Goal: Information Seeking & Learning: Learn about a topic

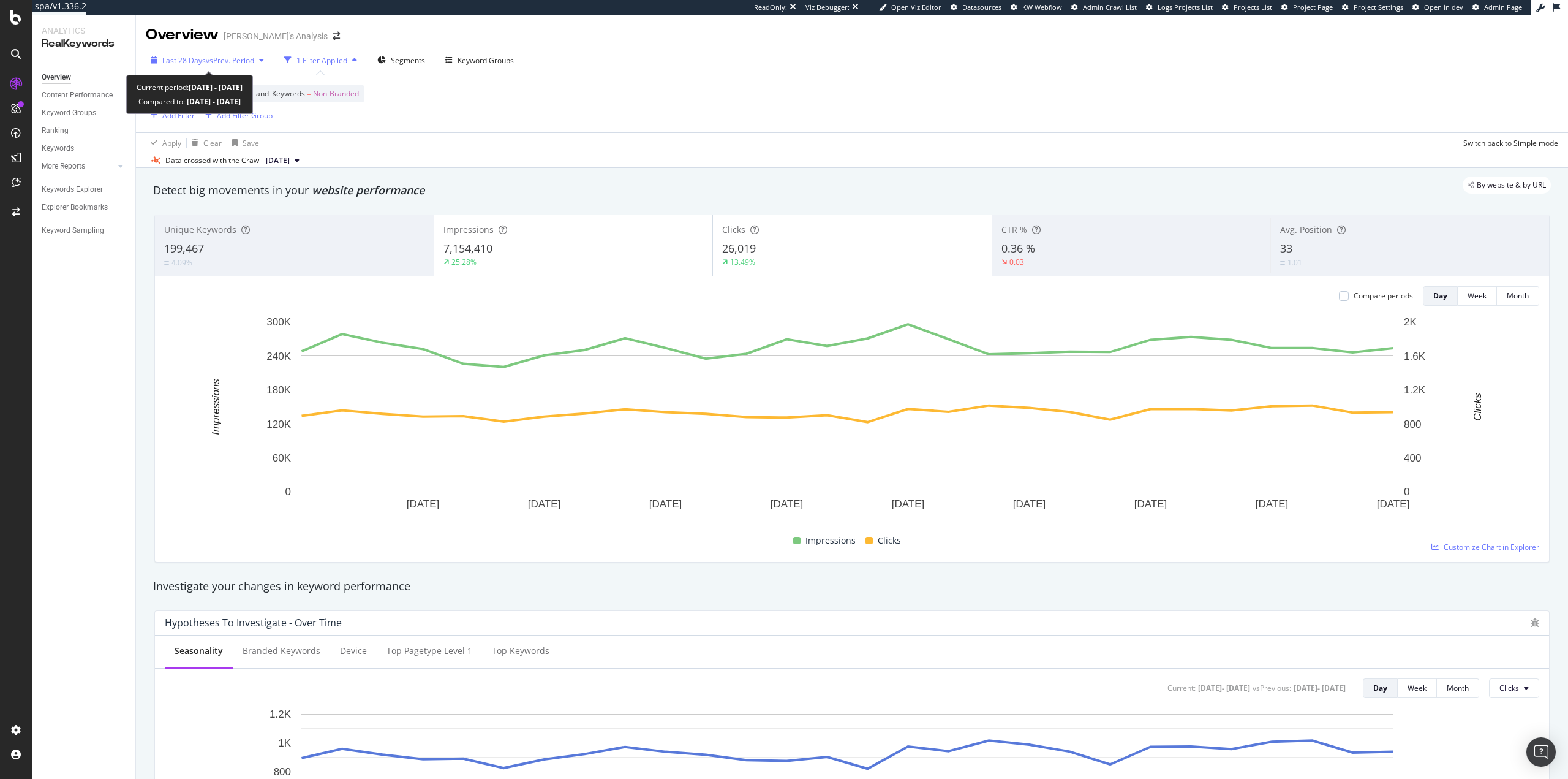
click at [202, 64] on span "Last 28 Days" at bounding box center [184, 60] width 43 height 10
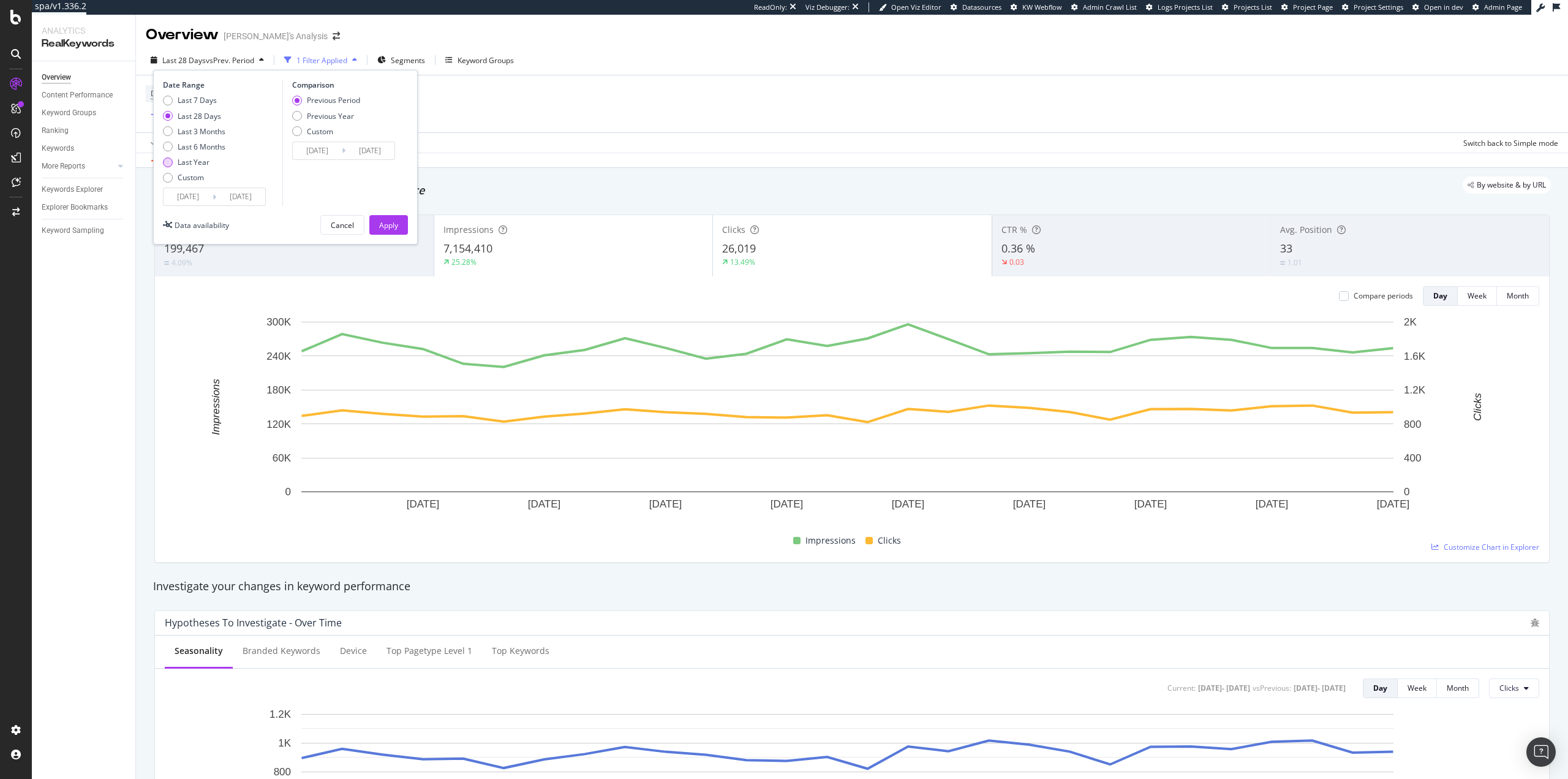
click at [202, 163] on div "Last Year" at bounding box center [194, 162] width 32 height 10
type input "2024/08/16"
click at [386, 218] on div "Apply" at bounding box center [389, 224] width 19 height 18
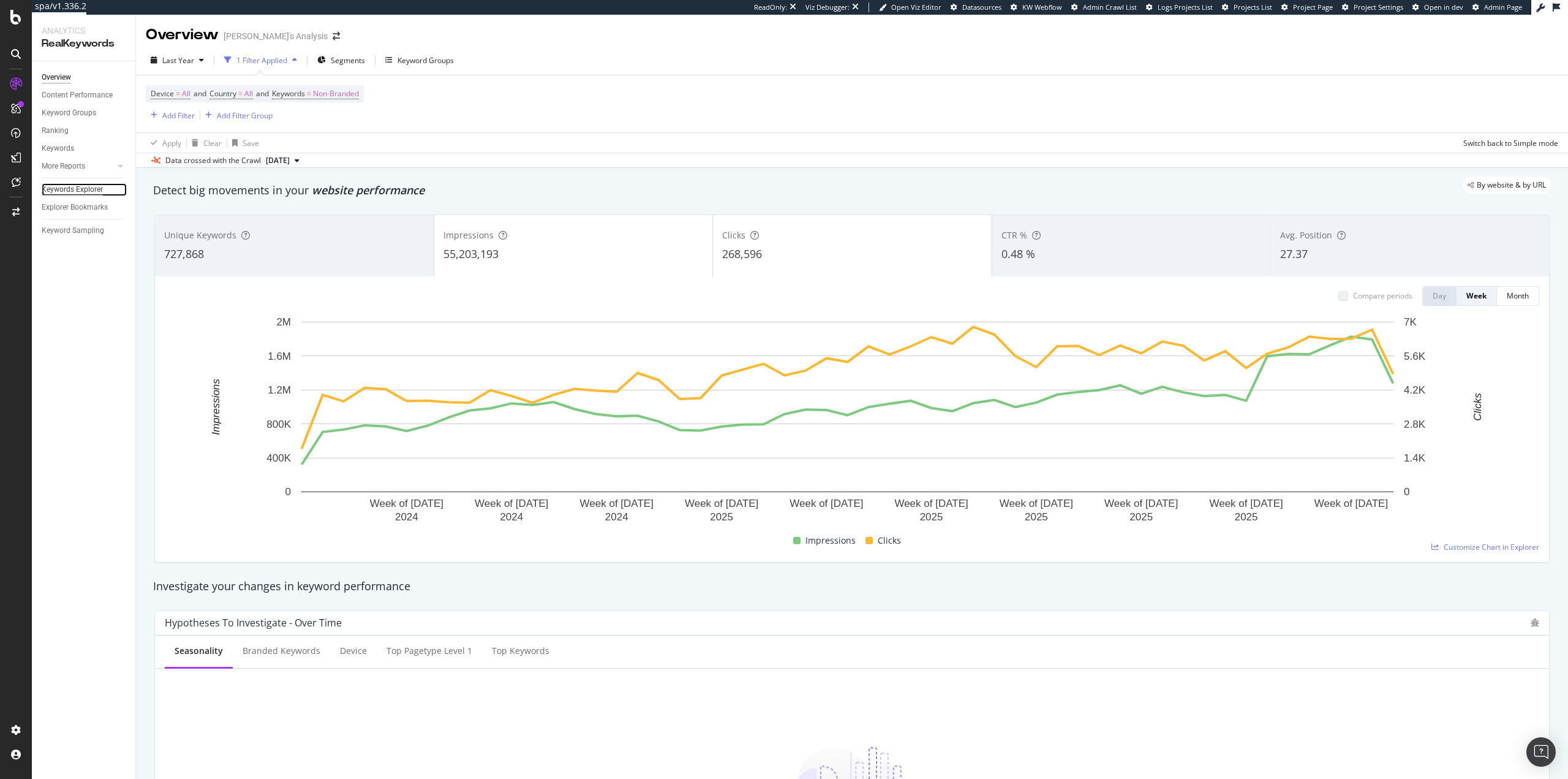
click at [86, 188] on div "Keywords Explorer" at bounding box center [72, 190] width 61 height 13
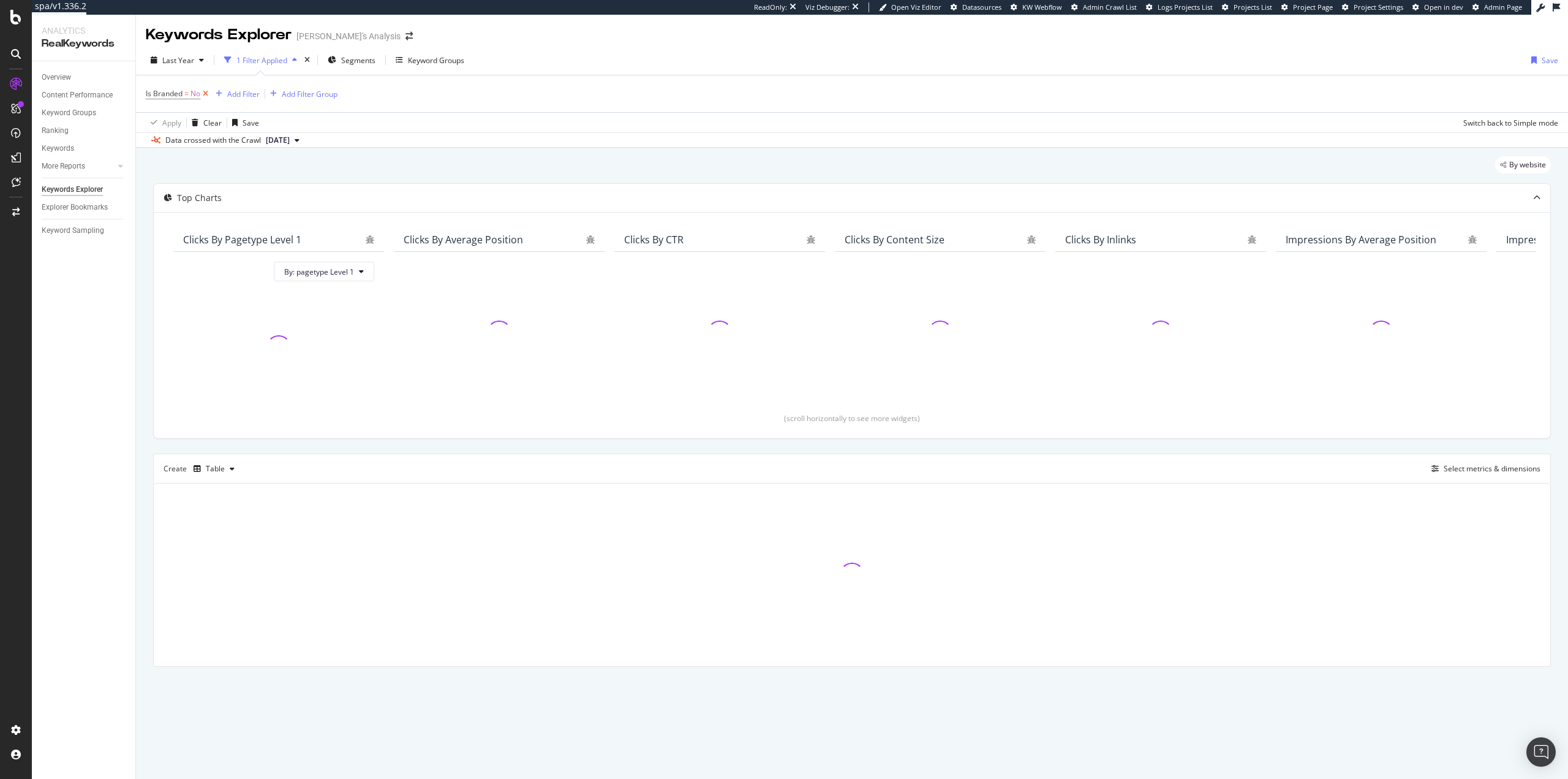
click at [206, 93] on icon at bounding box center [205, 93] width 10 height 12
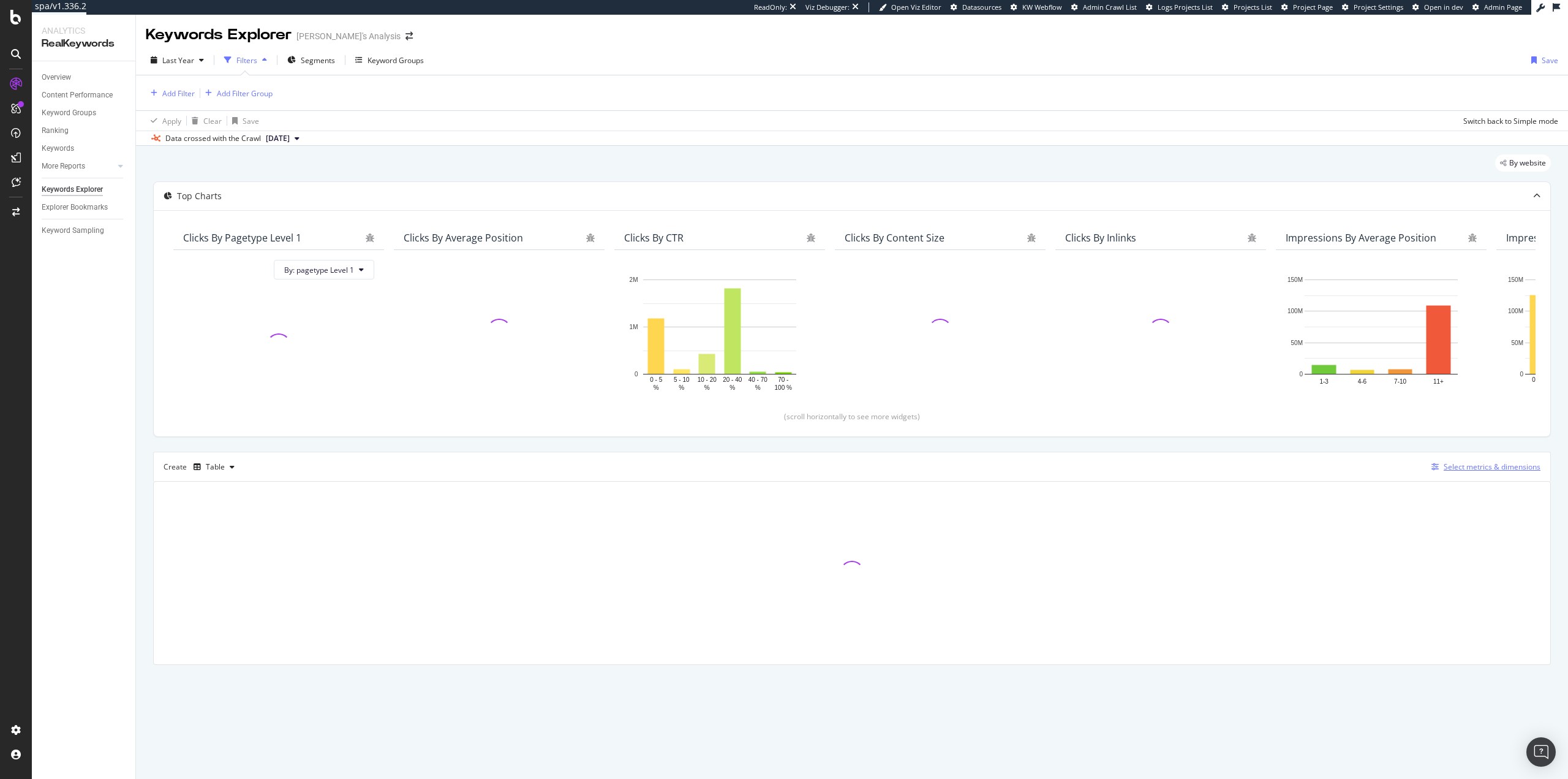
click at [961, 469] on div "Select metrics & dimensions" at bounding box center [1492, 467] width 97 height 10
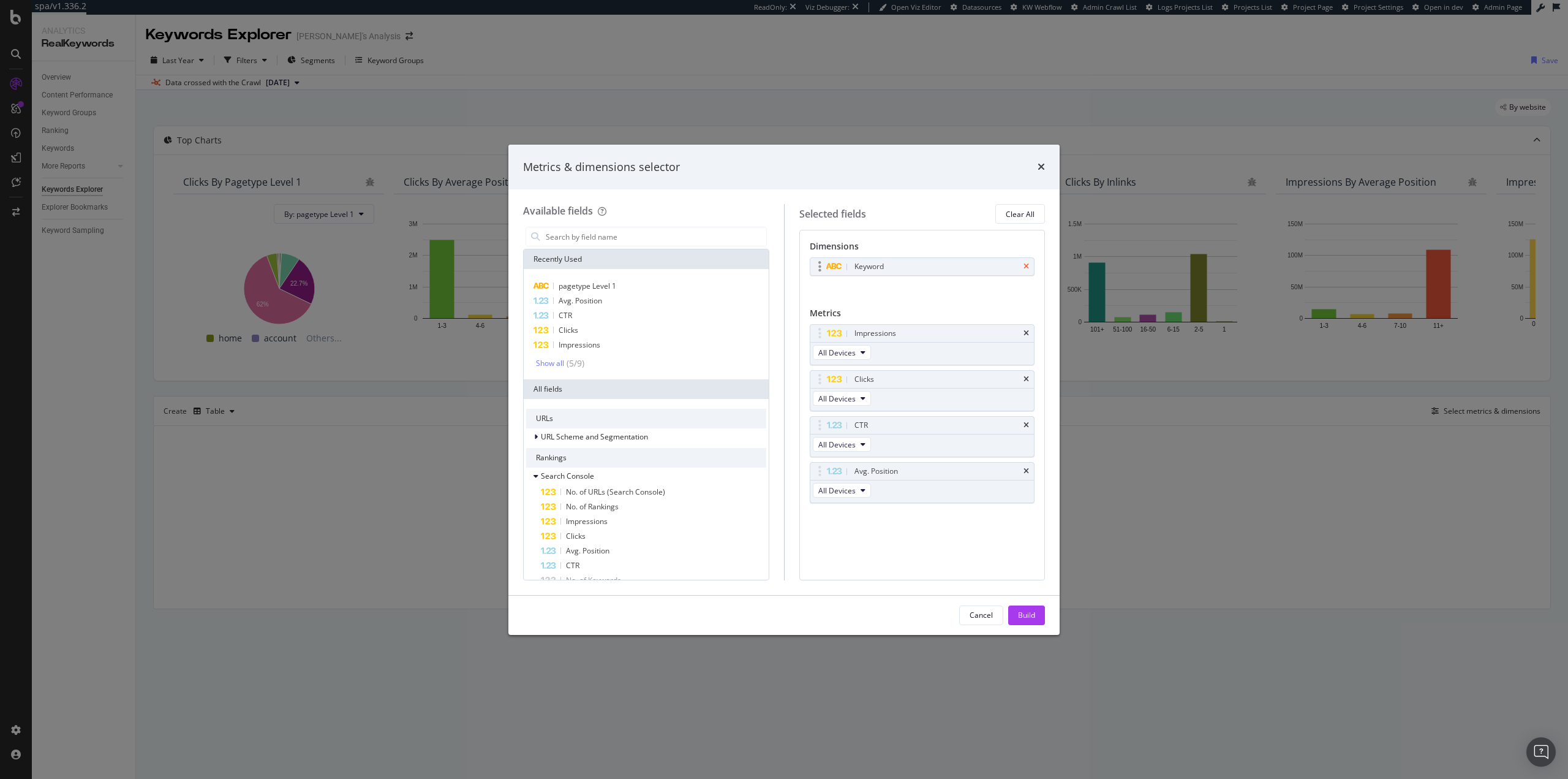
click at [961, 263] on icon "times" at bounding box center [1027, 267] width 6 height 7
click at [622, 252] on div "Recently Used" at bounding box center [646, 259] width 245 height 20
click at [624, 242] on input "modal" at bounding box center [655, 236] width 222 height 18
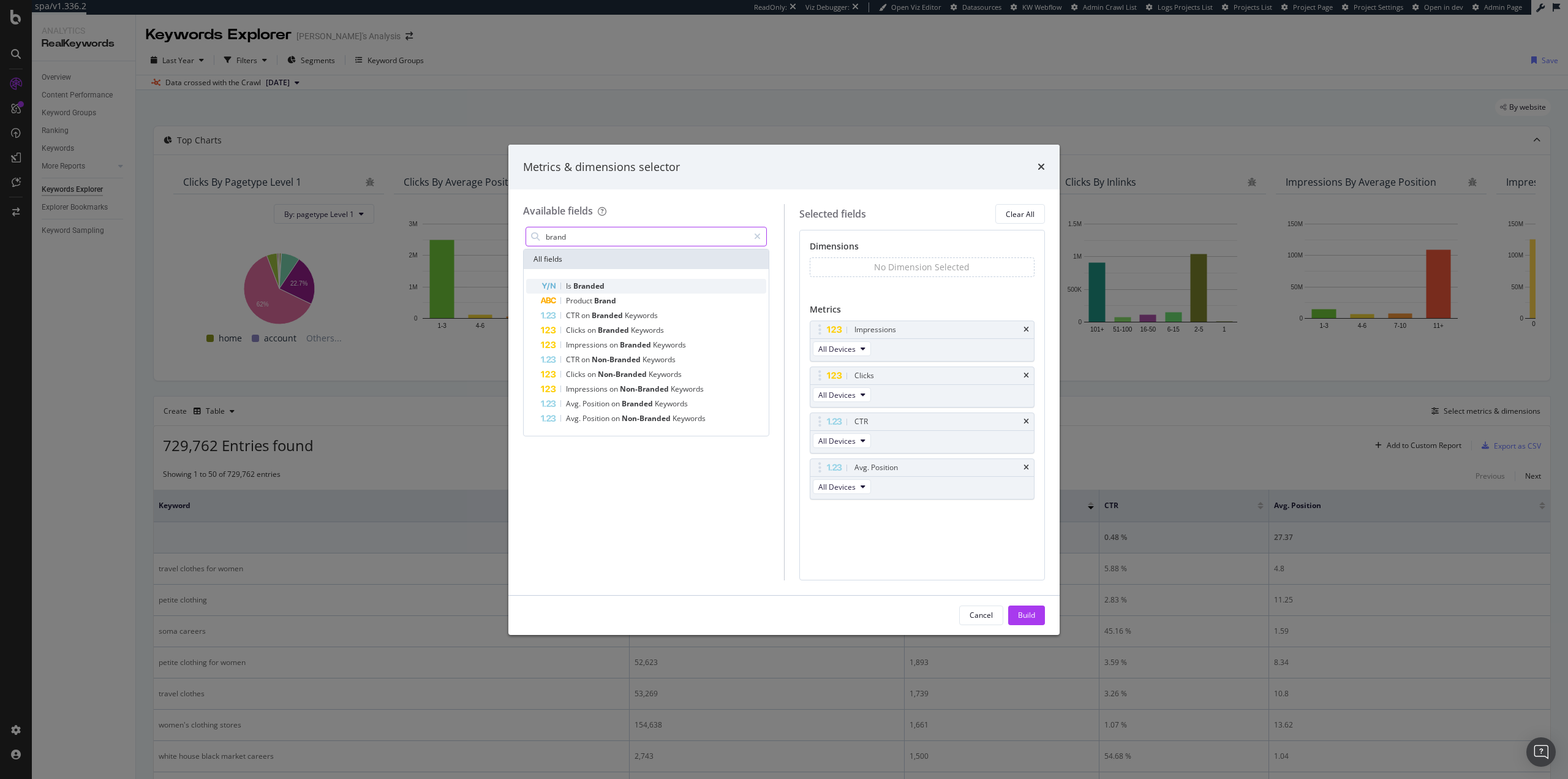
type input "brand"
click at [620, 284] on div "Is Branded" at bounding box center [654, 286] width 226 height 14
drag, startPoint x: 1023, startPoint y: 613, endPoint x: 922, endPoint y: 592, distance: 103.2
click at [961, 612] on div "Build" at bounding box center [1027, 615] width 17 height 10
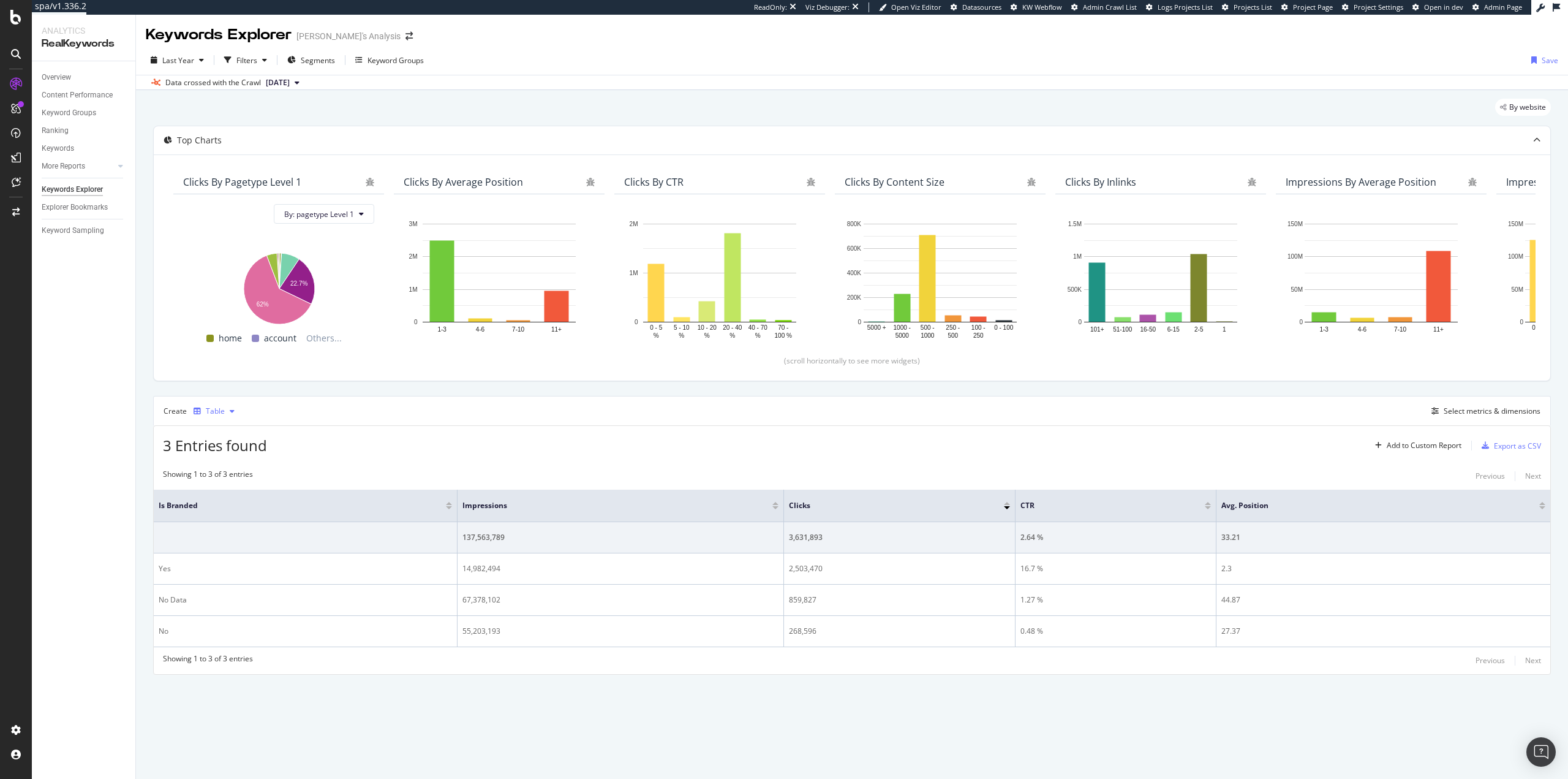
click at [227, 409] on div "button" at bounding box center [232, 412] width 14 height 7
click at [229, 456] on div "Trend" at bounding box center [228, 452] width 20 height 10
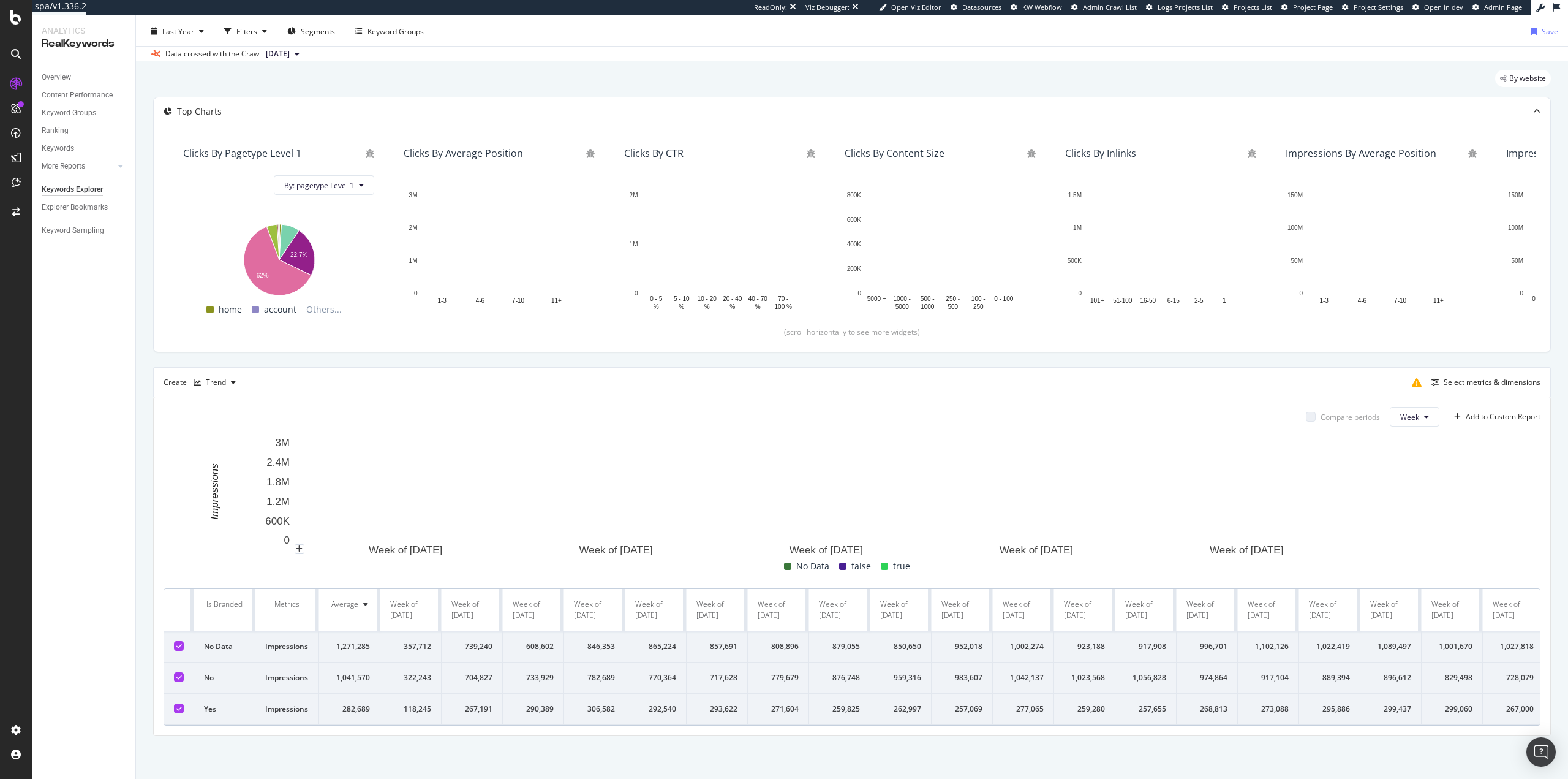
scroll to position [38, 0]
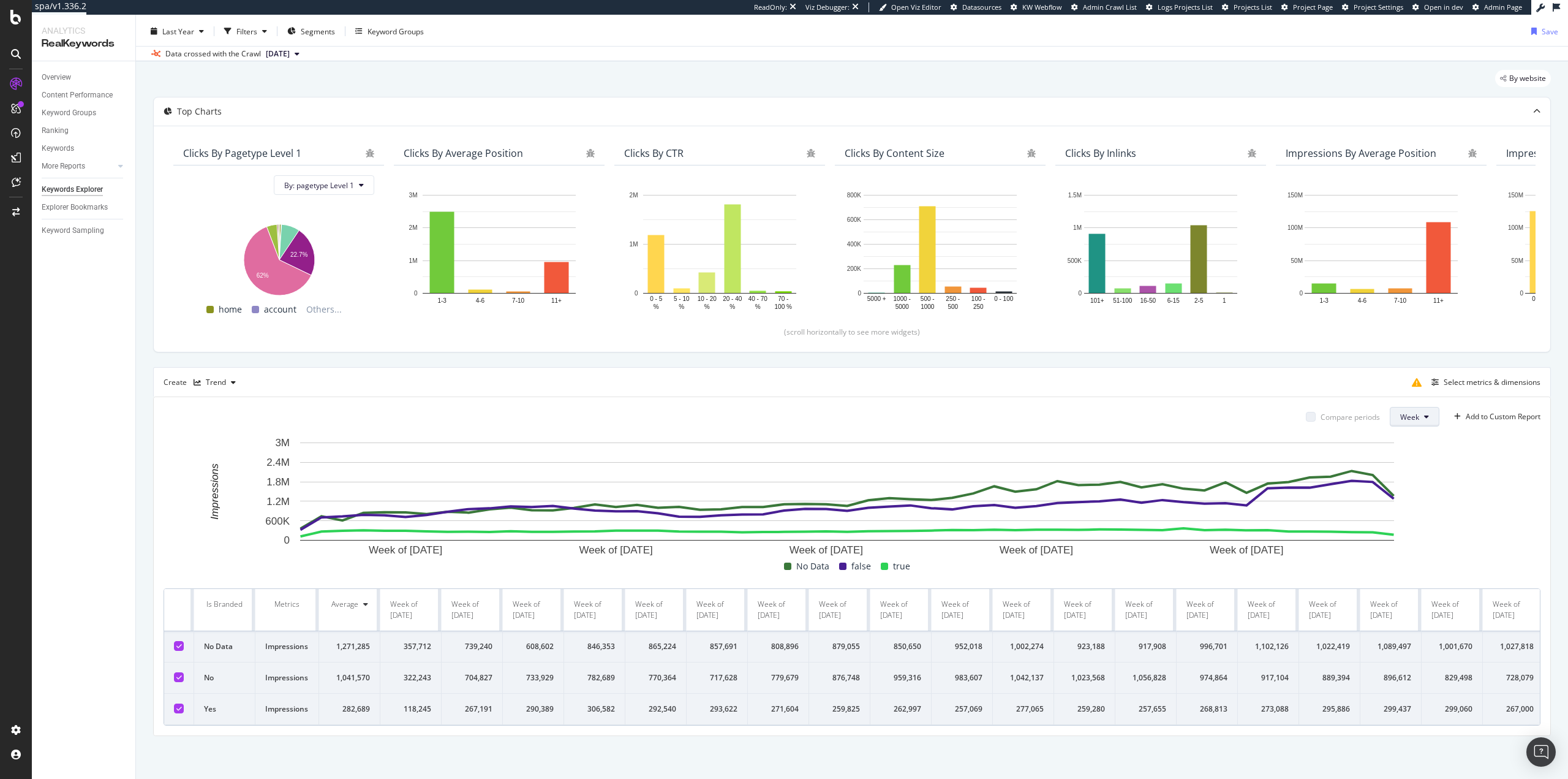
click at [961, 407] on button "Week" at bounding box center [1415, 417] width 50 height 20
click at [961, 475] on span "Month" at bounding box center [1402, 477] width 22 height 11
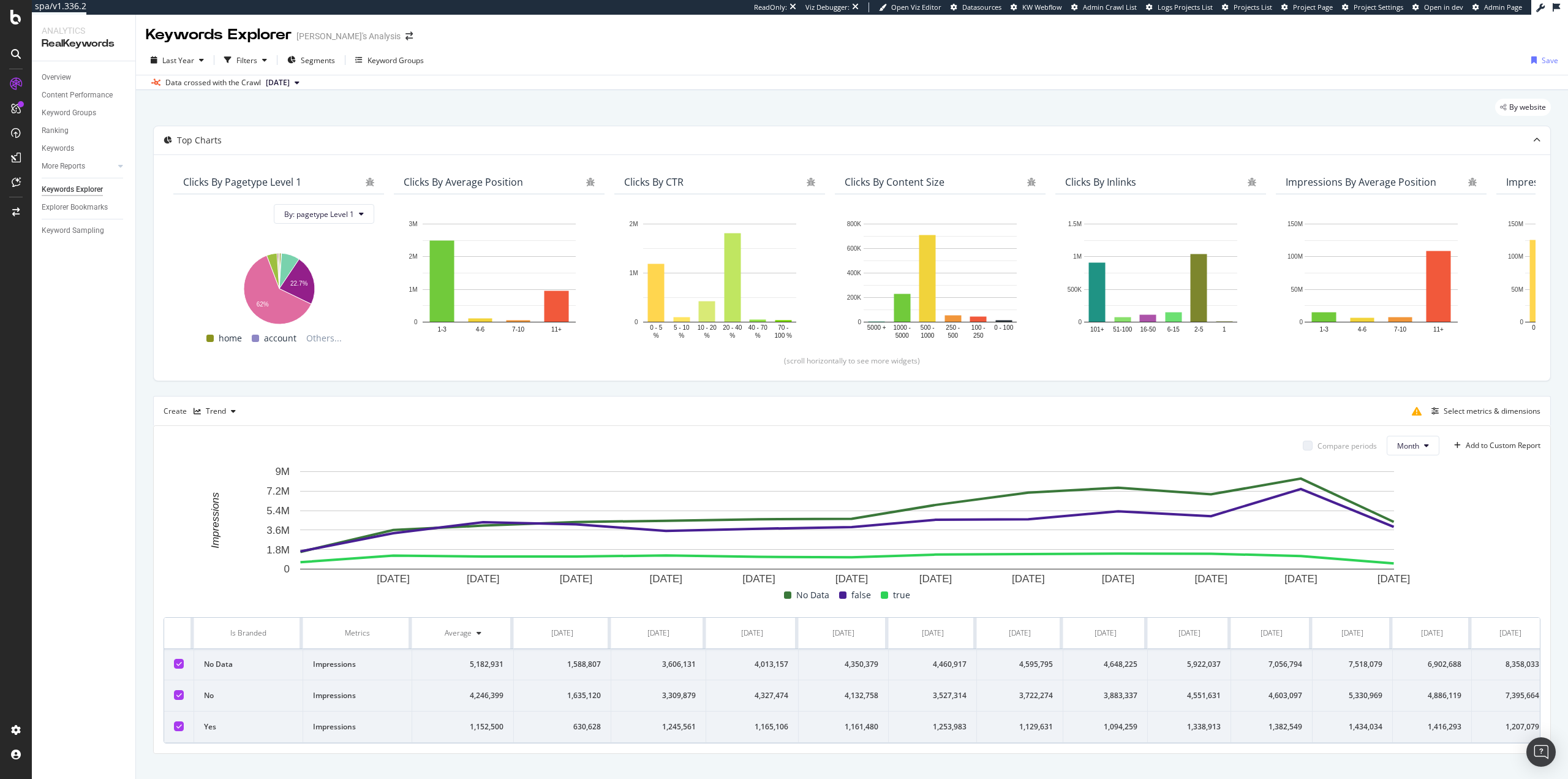
click at [279, 392] on div "Top Charts Clicks By pagetype Level 1 By: pagetype Level 1 Hold CTRL while clic…" at bounding box center [852, 440] width 1398 height 629
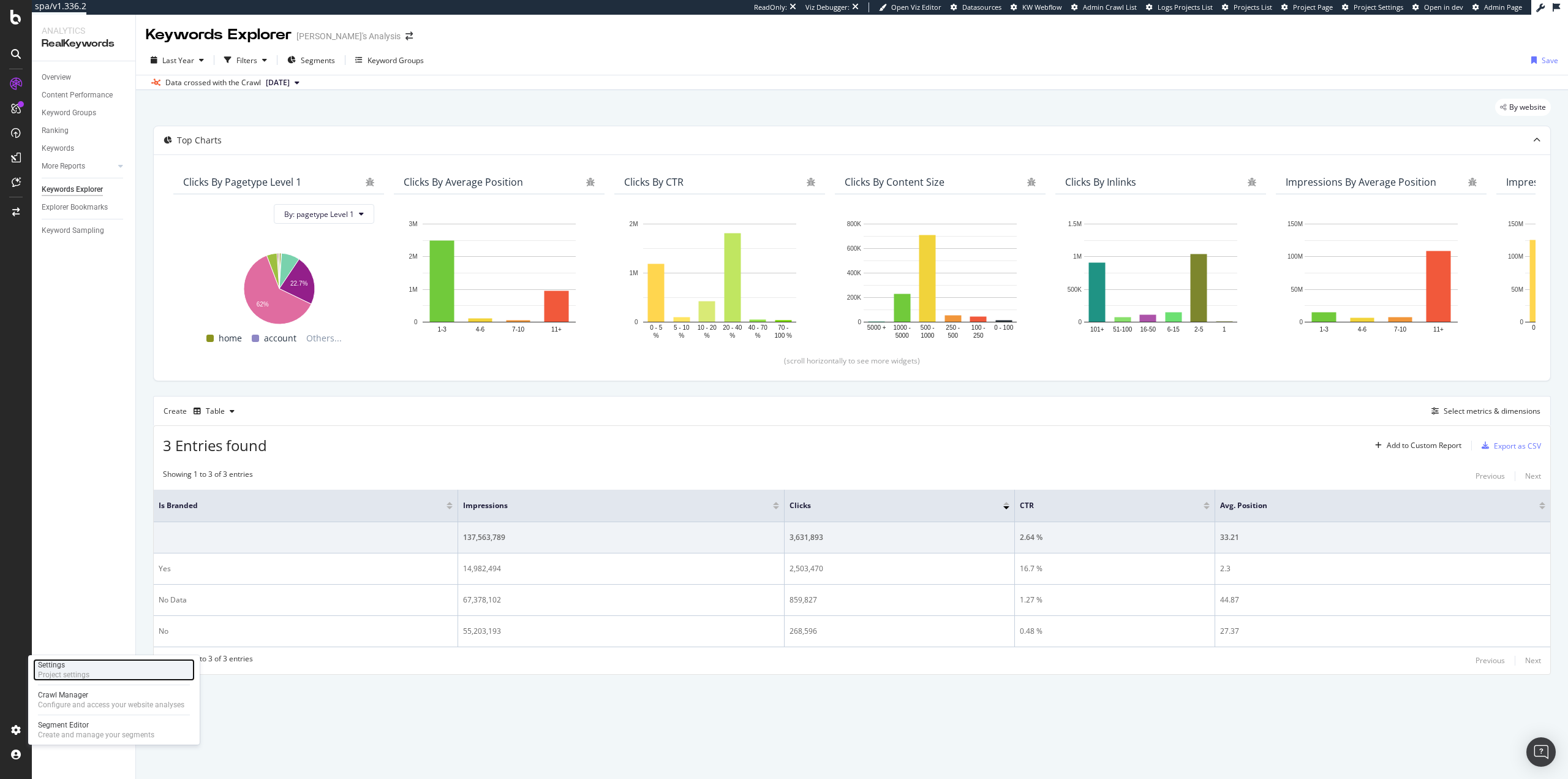
drag, startPoint x: 78, startPoint y: 658, endPoint x: 65, endPoint y: 670, distance: 17.7
click at [65, 147] on div "Keywords" at bounding box center [58, 149] width 33 height 13
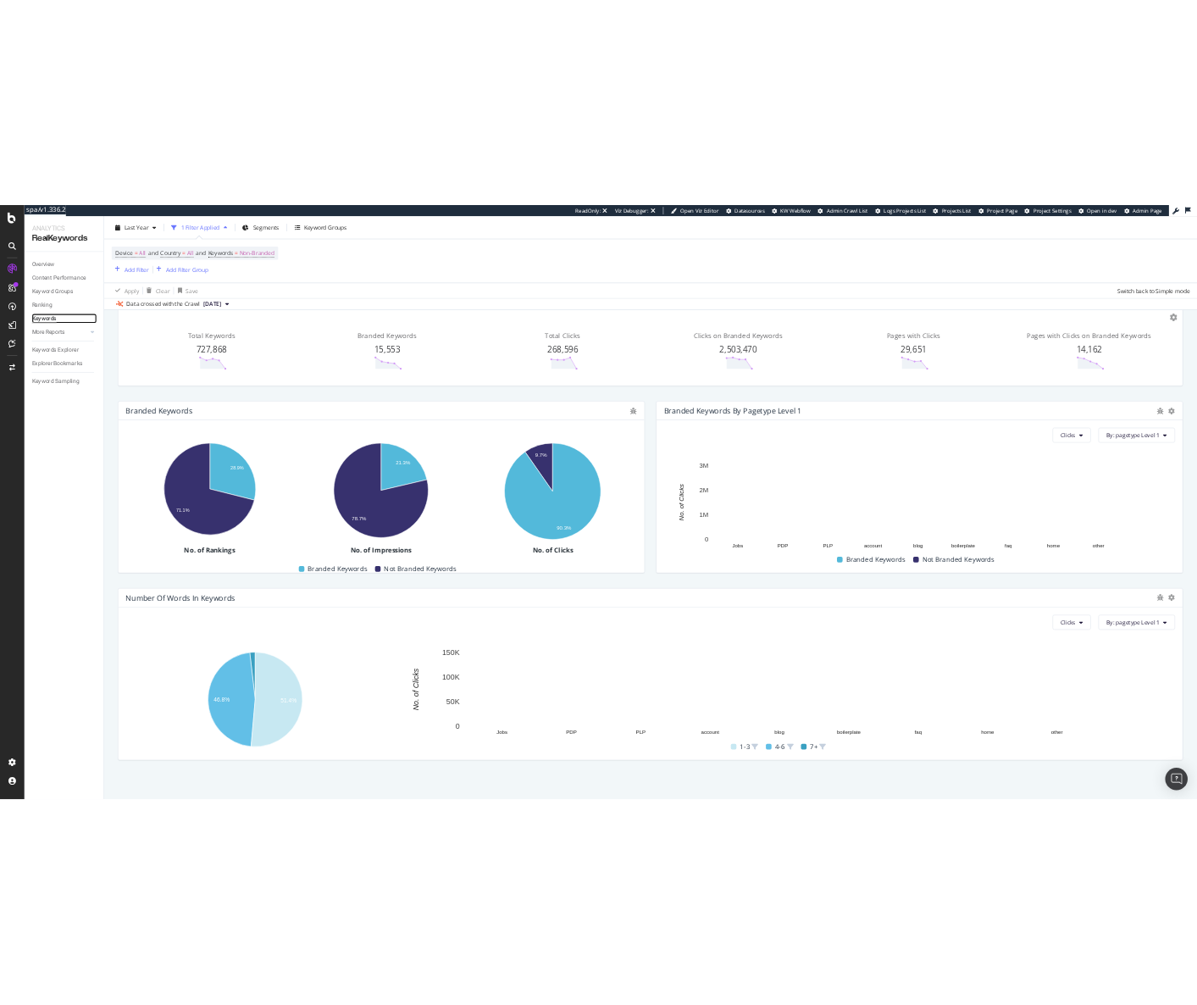
scroll to position [128, 0]
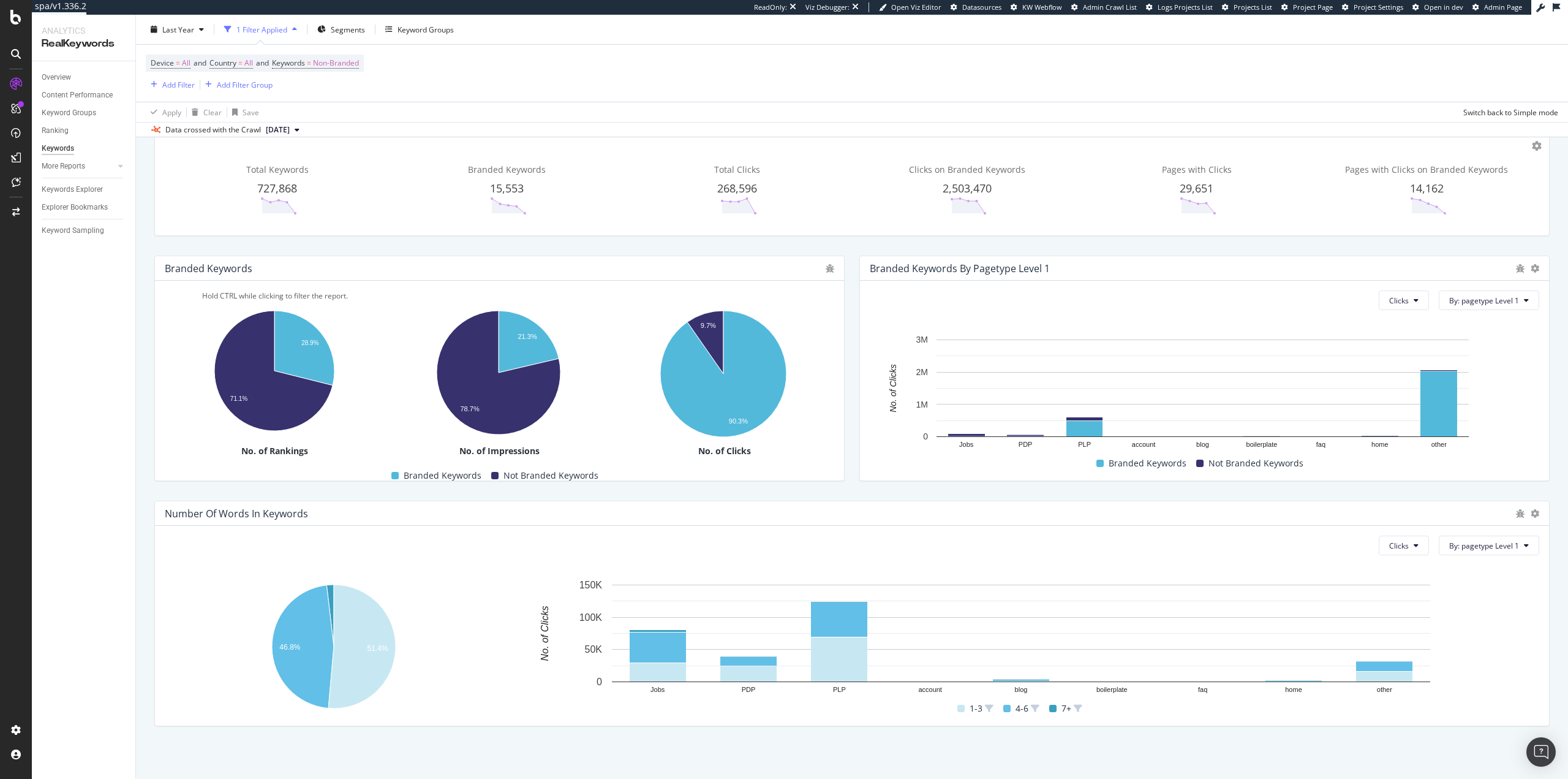
click at [50, 406] on div "Overview Content Performance Keyword Groups Ranking Keywords More Reports Count…" at bounding box center [83, 420] width 103 height 718
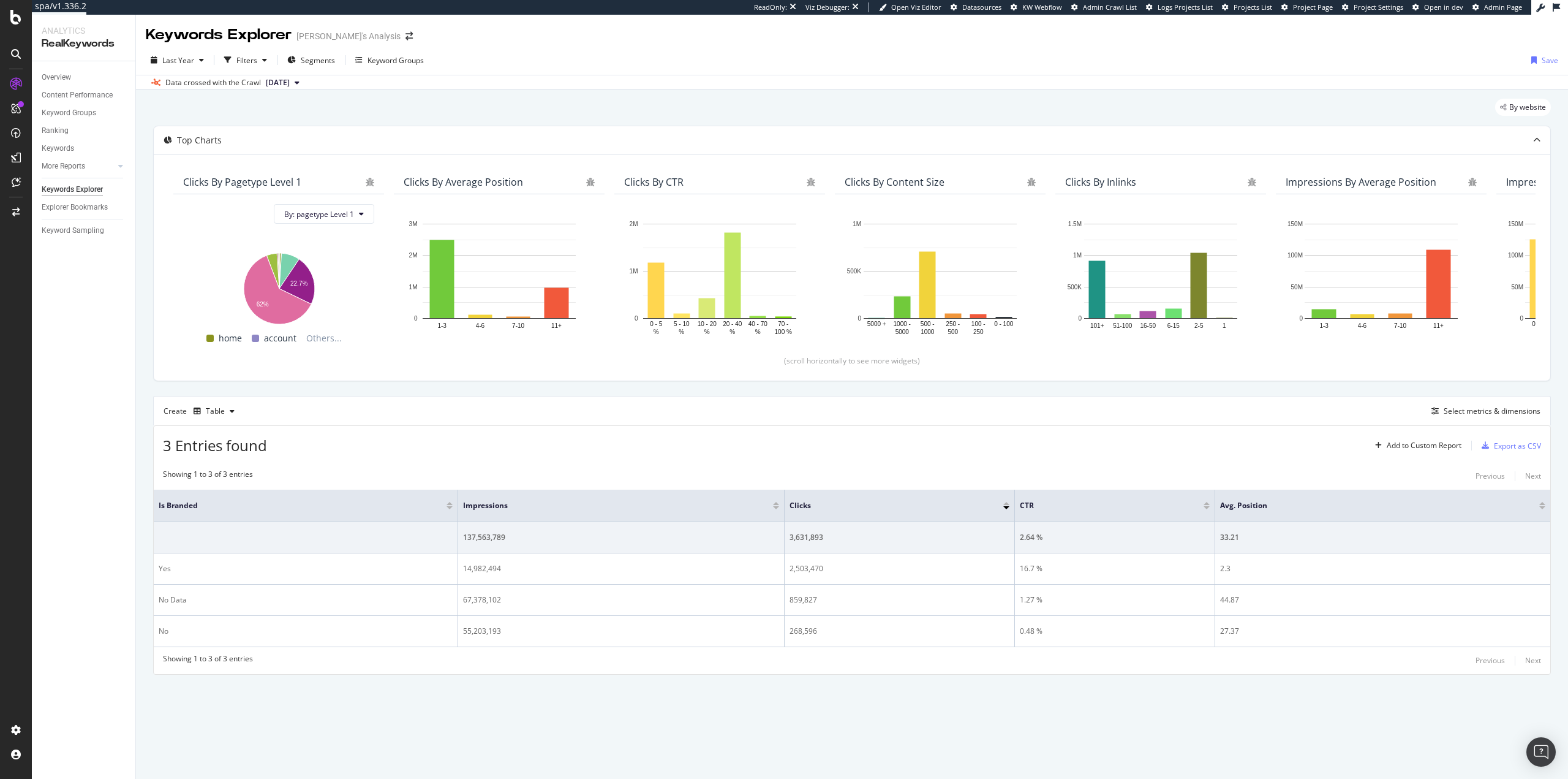
click at [134, 493] on div "Overview Content Performance Keyword Groups Ranking Keywords More Reports Count…" at bounding box center [83, 420] width 103 height 718
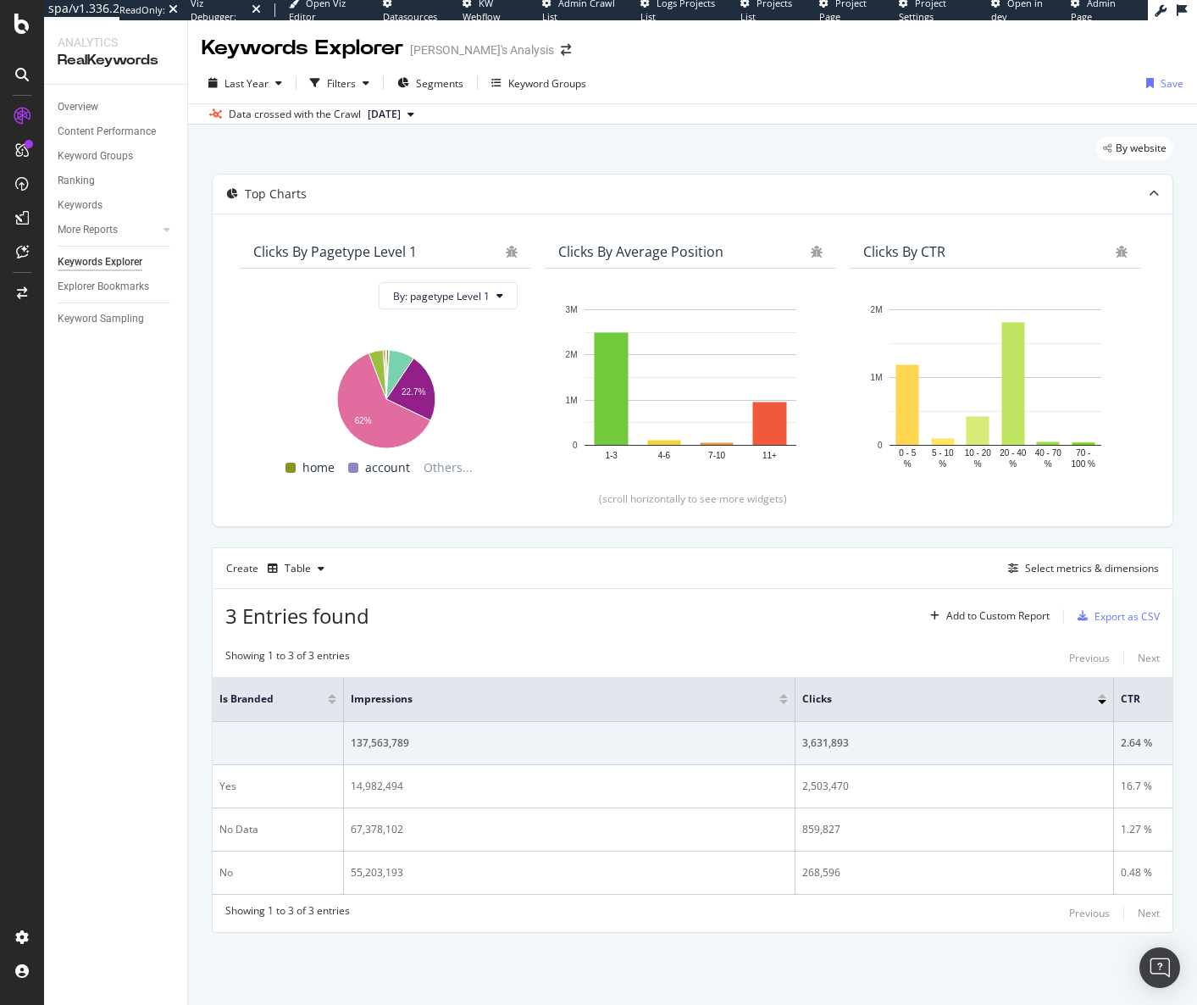
drag, startPoint x: 631, startPoint y: 684, endPoint x: 595, endPoint y: 670, distance: 38.9
click at [342, 683] on span at bounding box center [342, 699] width 10 height 44
drag, startPoint x: 796, startPoint y: 689, endPoint x: 469, endPoint y: 683, distance: 326.3
click at [467, 685] on tr "Is Branded Impressions Clicks CTR Avg. Position" at bounding box center [699, 699] width 972 height 45
drag, startPoint x: 783, startPoint y: 685, endPoint x: 590, endPoint y: 686, distance: 193.2
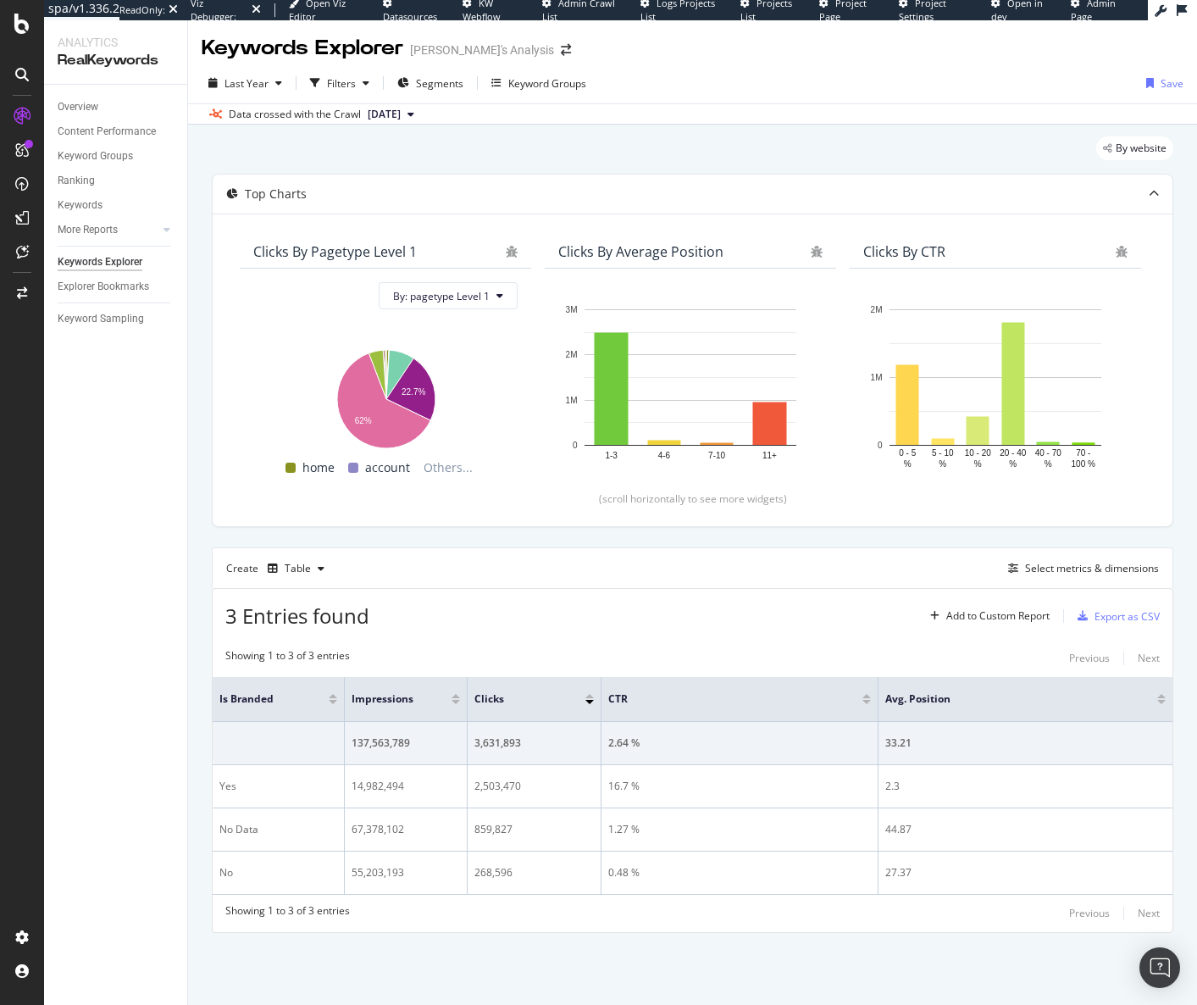
click at [595, 688] on span at bounding box center [600, 699] width 10 height 44
drag, startPoint x: 467, startPoint y: 683, endPoint x: 487, endPoint y: 689, distance: 21.2
click at [503, 690] on span at bounding box center [497, 699] width 10 height 44
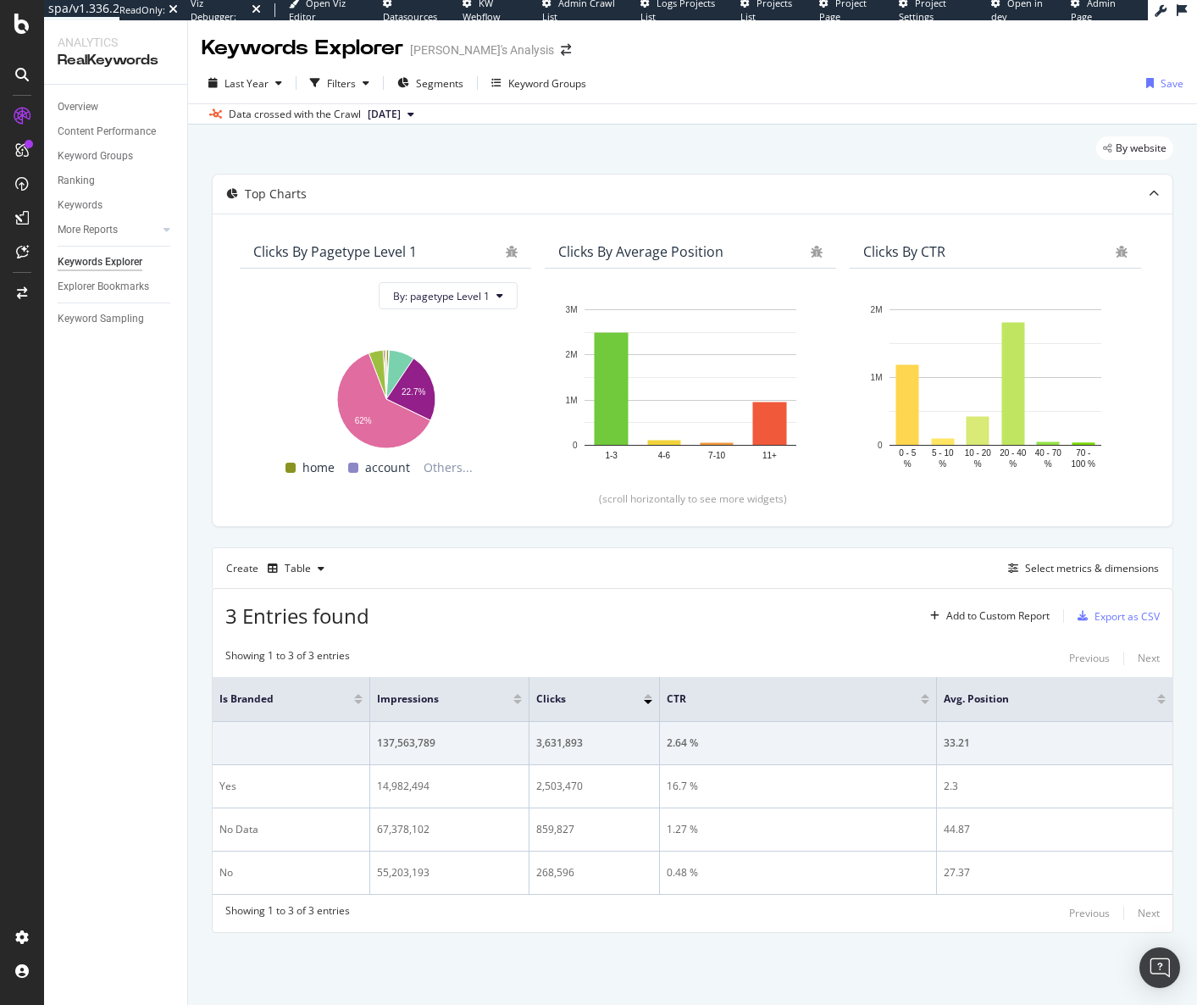
drag, startPoint x: 342, startPoint y: 685, endPoint x: 373, endPoint y: 689, distance: 30.8
click at [374, 688] on span at bounding box center [369, 699] width 10 height 44
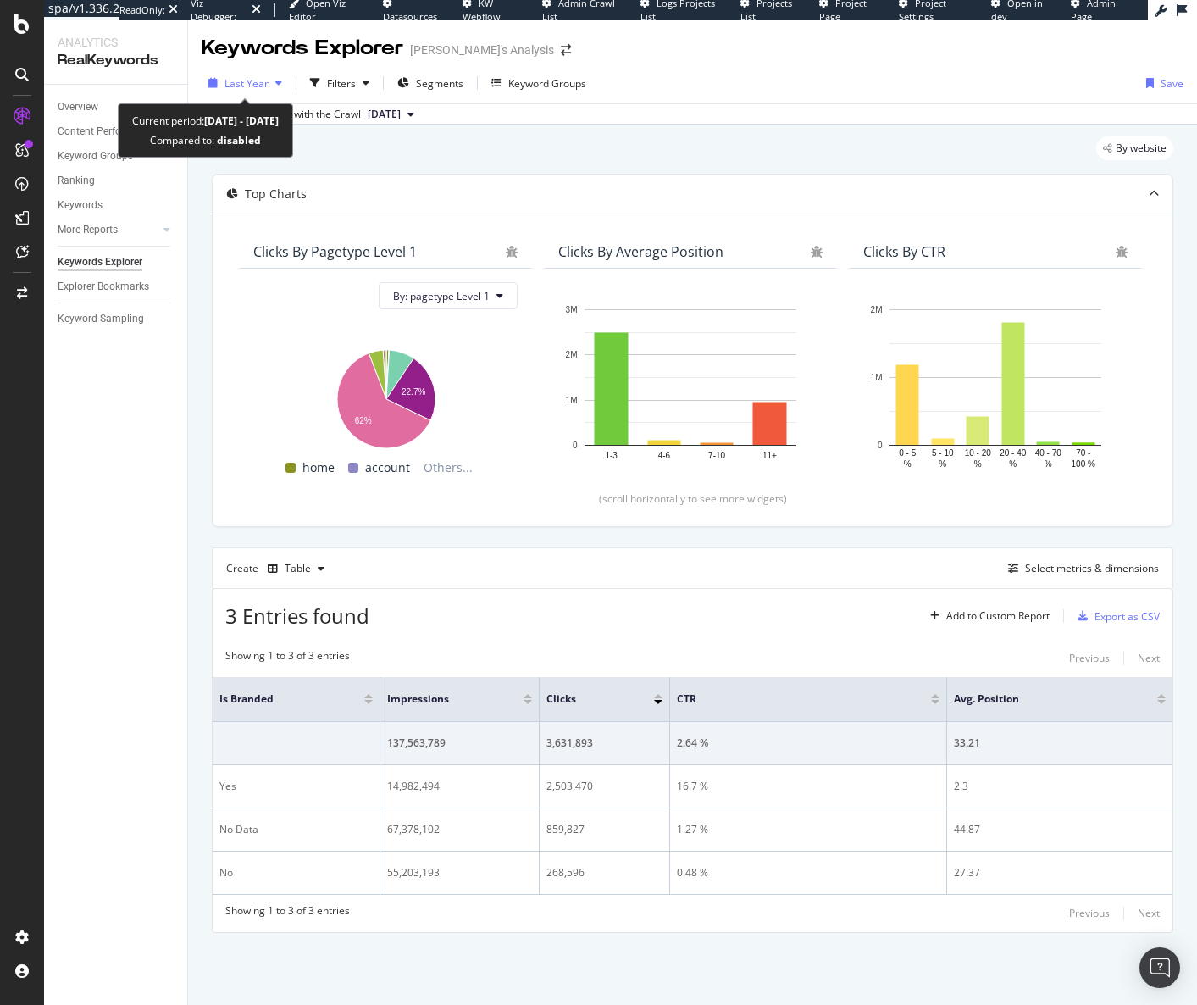
click at [276, 81] on icon "button" at bounding box center [278, 83] width 7 height 10
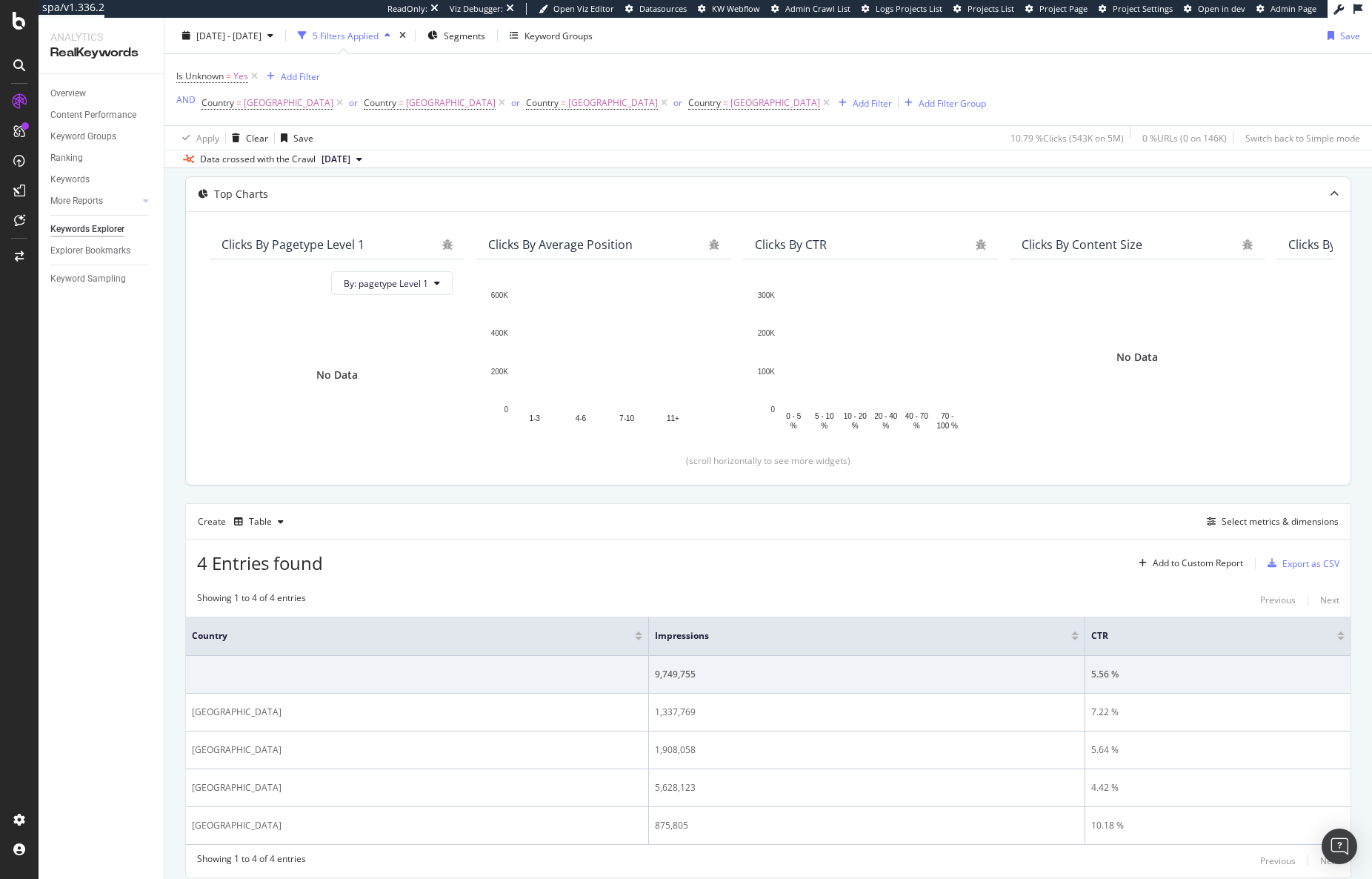
scroll to position [123, 0]
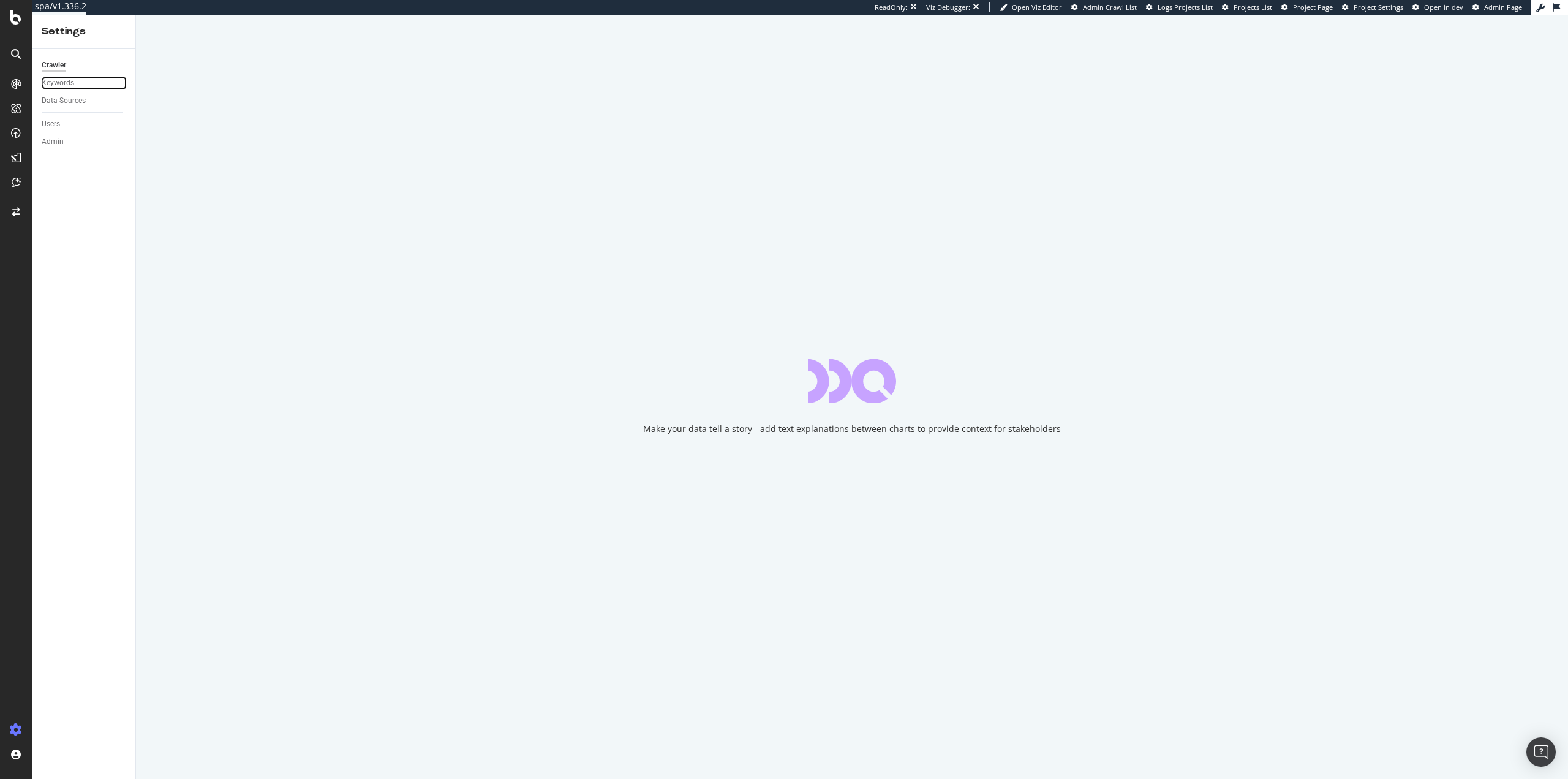
click at [73, 85] on div "Keywords" at bounding box center [58, 83] width 33 height 13
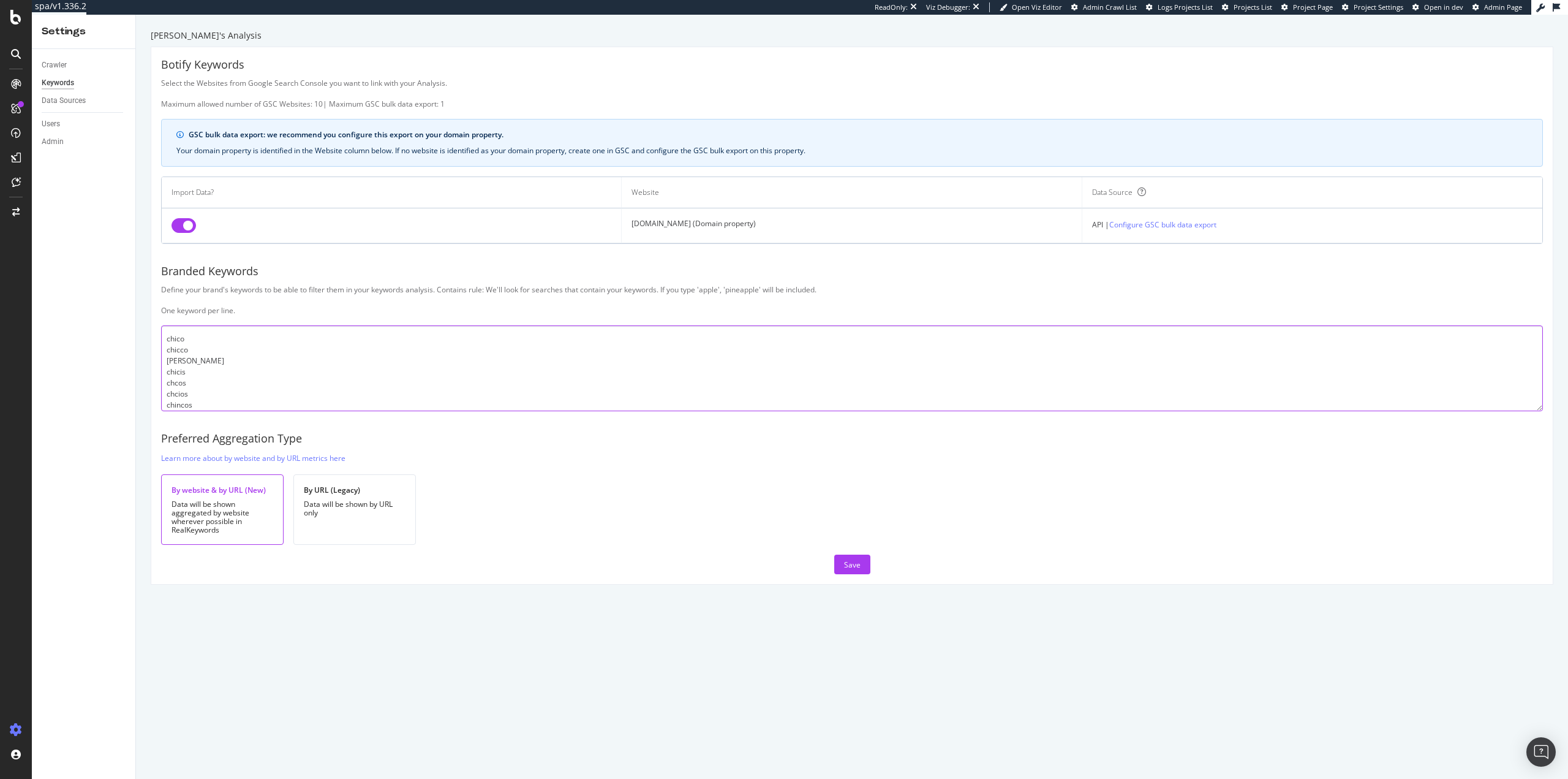
click at [232, 364] on textarea "chico chicco chicko chicis chcos chcios chincos vhico chiocs xhicos chcicos cic…" at bounding box center [852, 368] width 1382 height 86
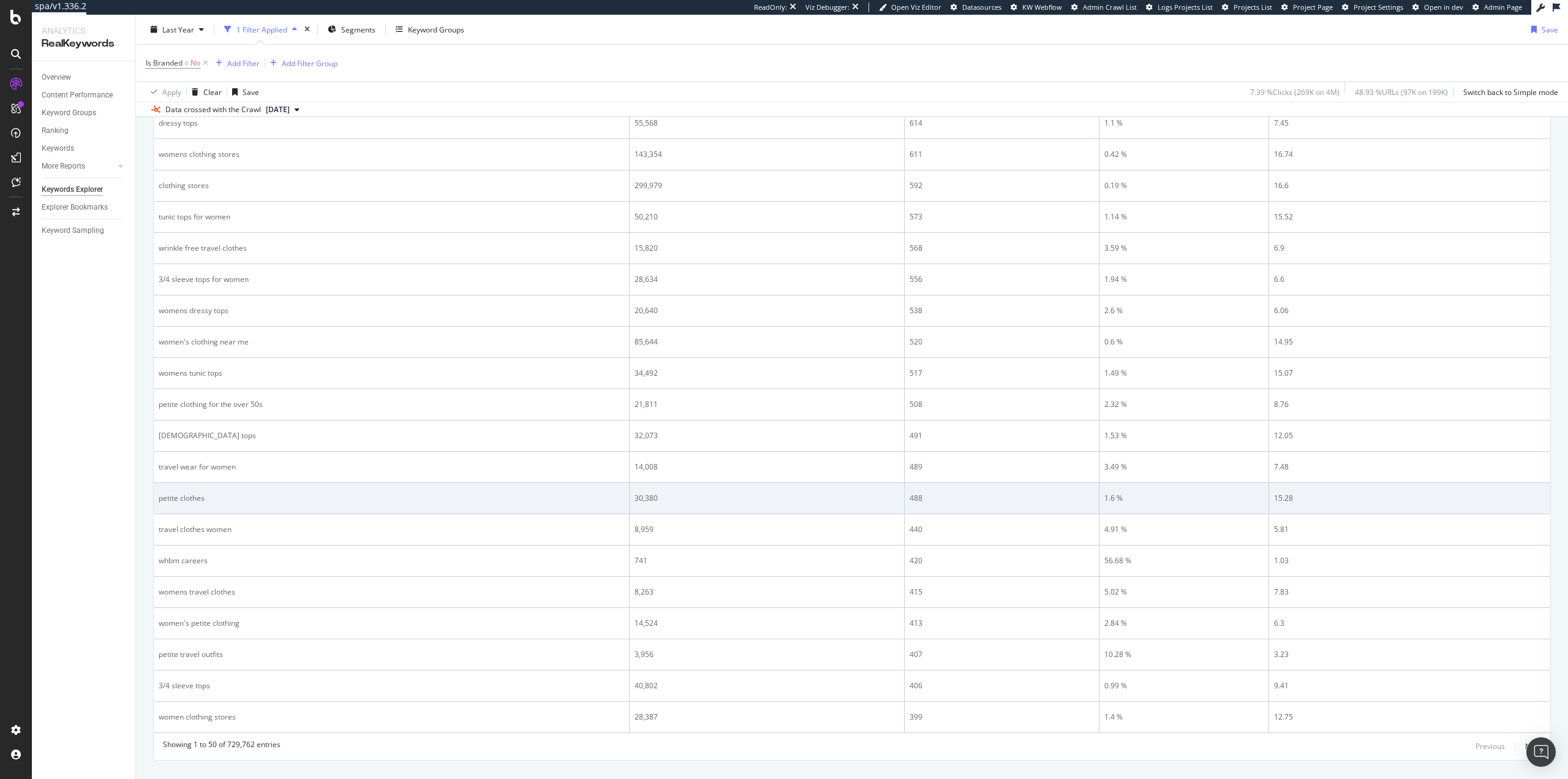
scroll to position [1465, 0]
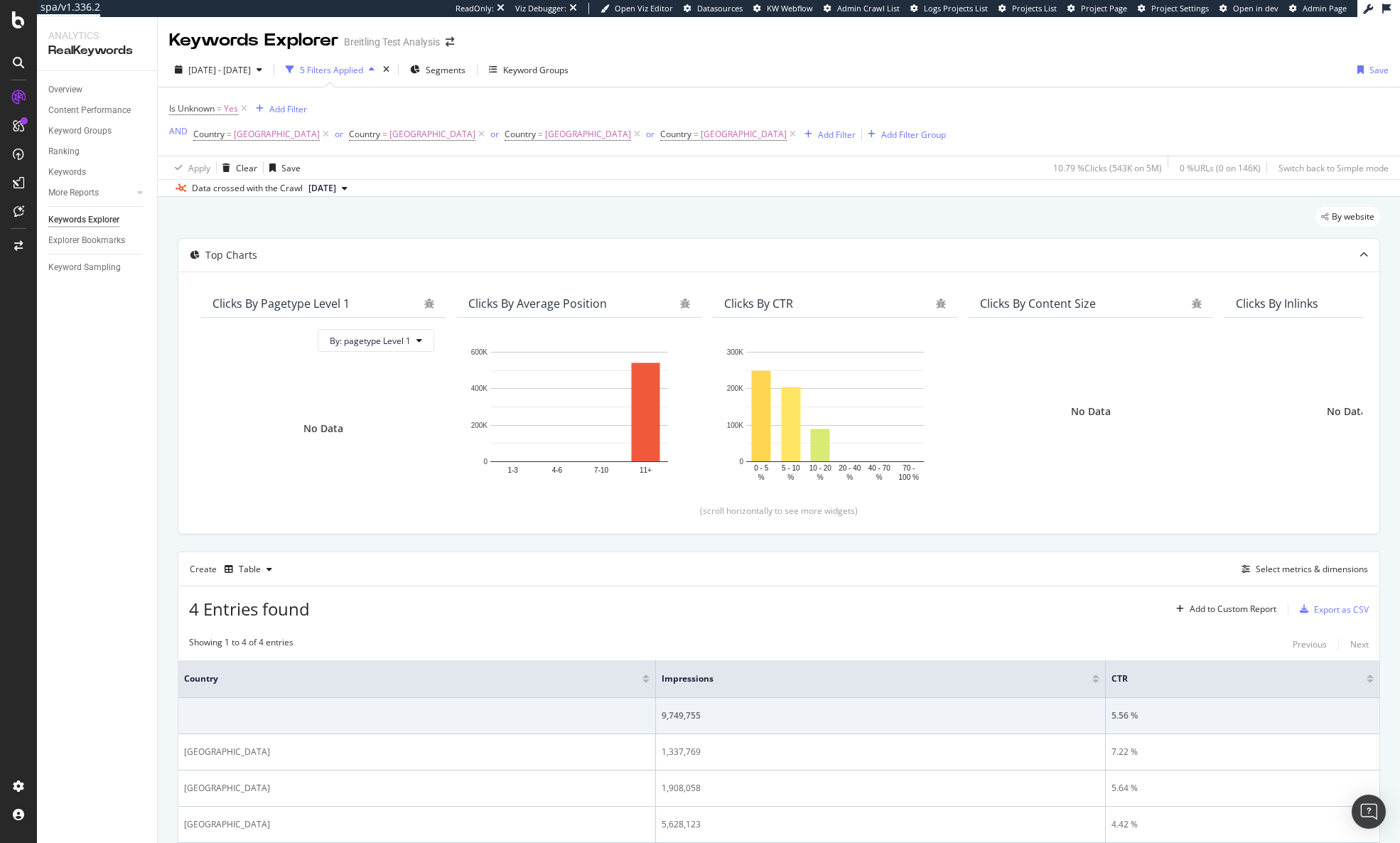
scroll to position [118, 0]
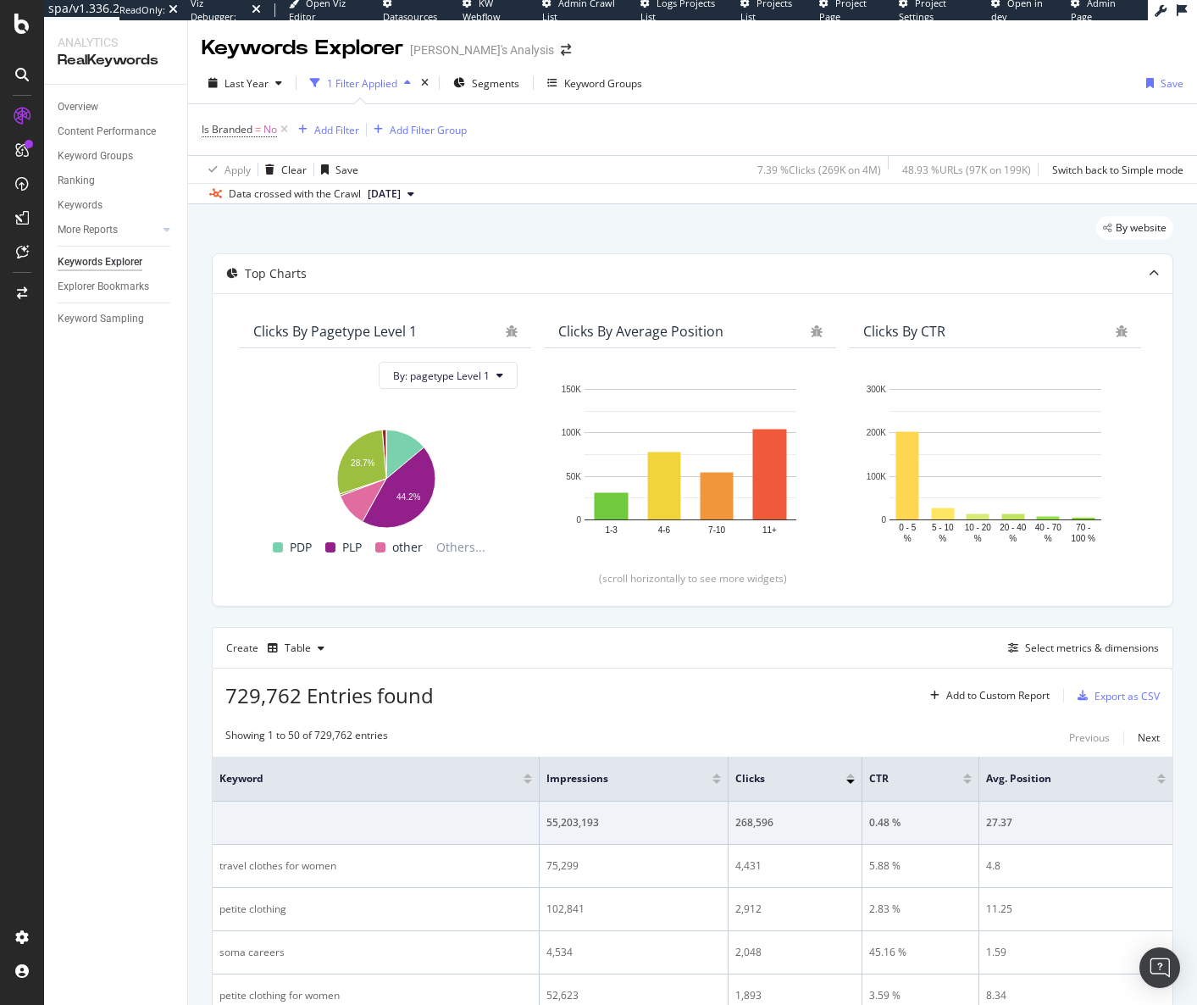
scroll to position [2026, 0]
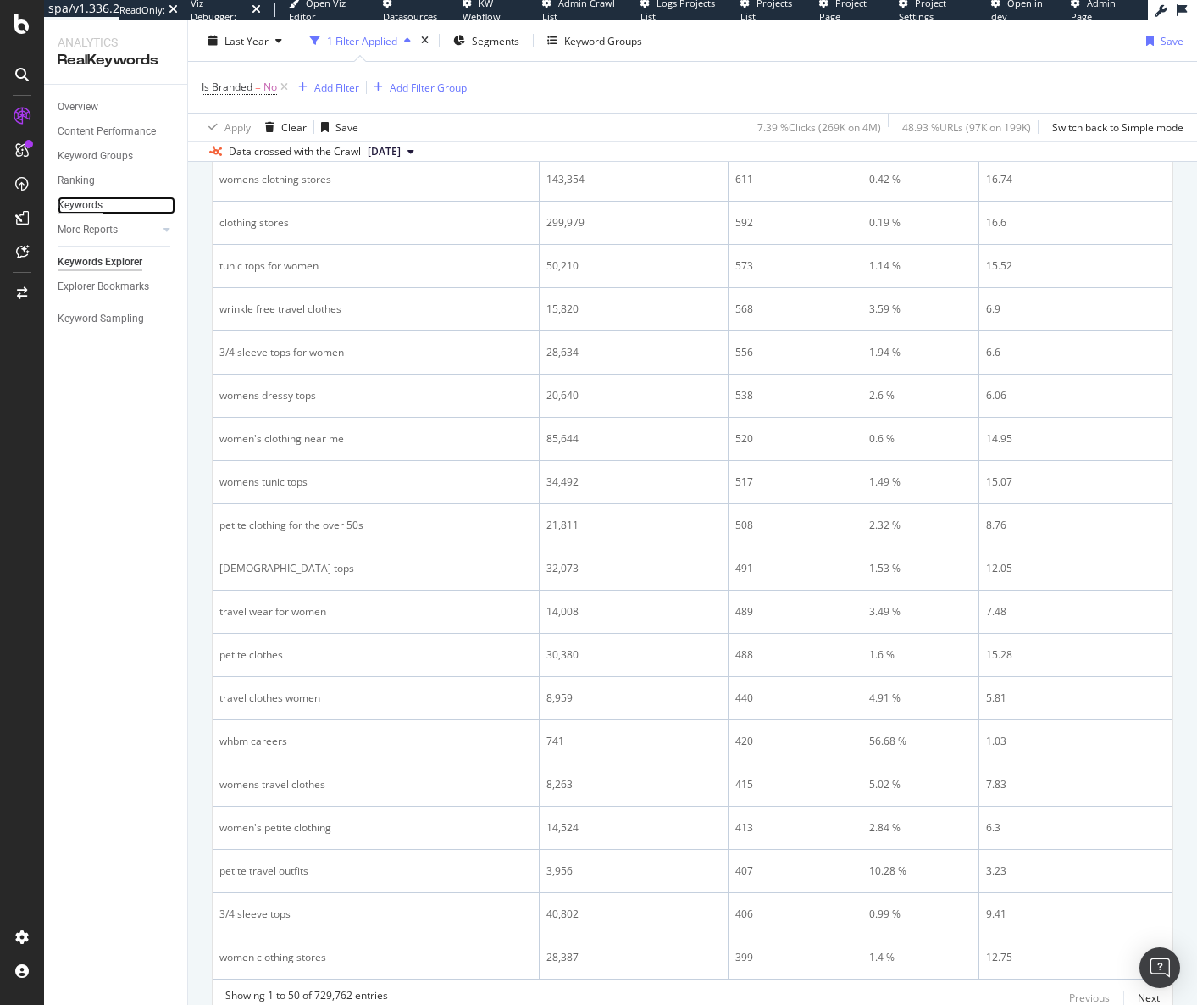
click at [101, 206] on div "Keywords" at bounding box center [80, 206] width 45 height 18
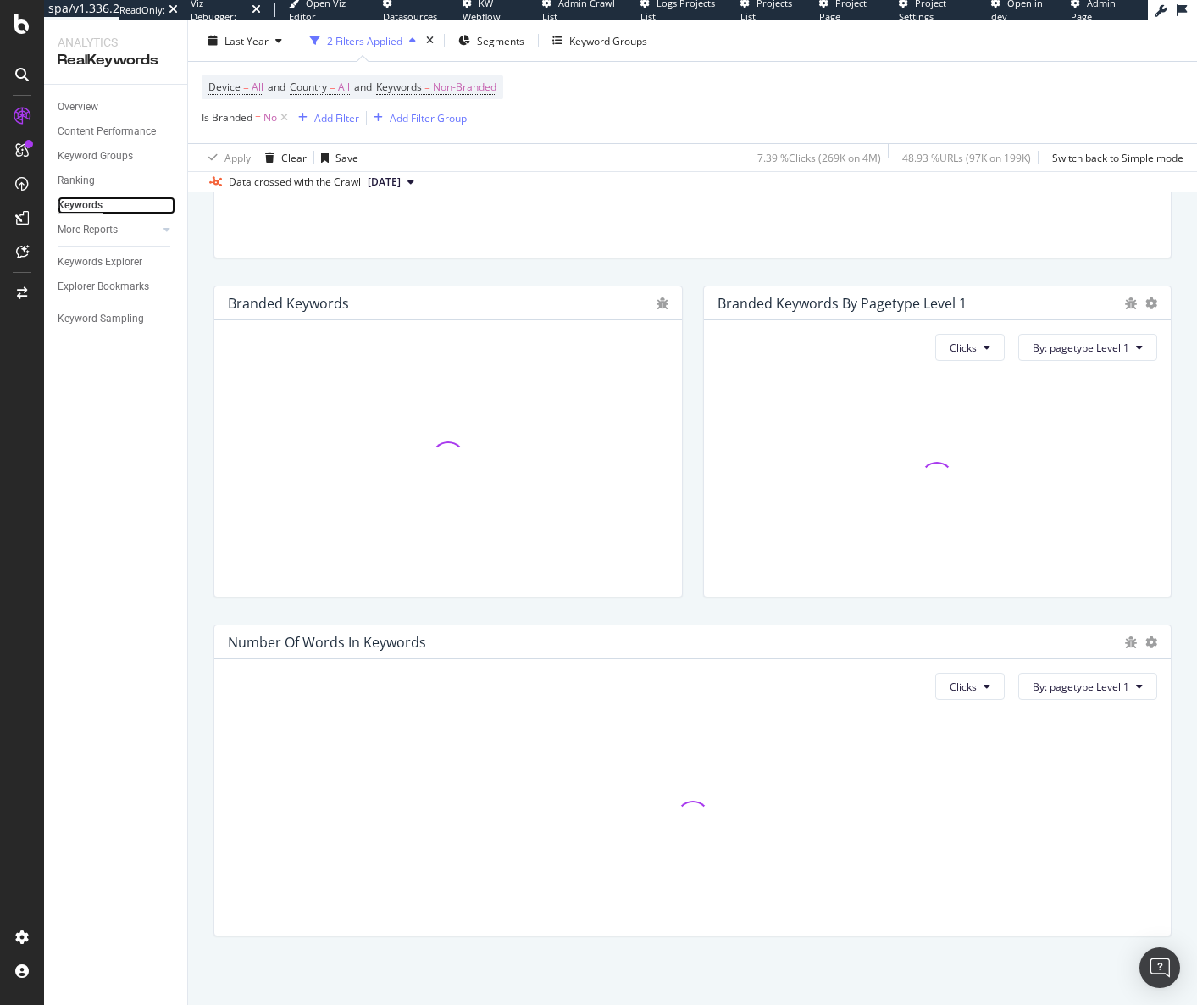
scroll to position [203, 0]
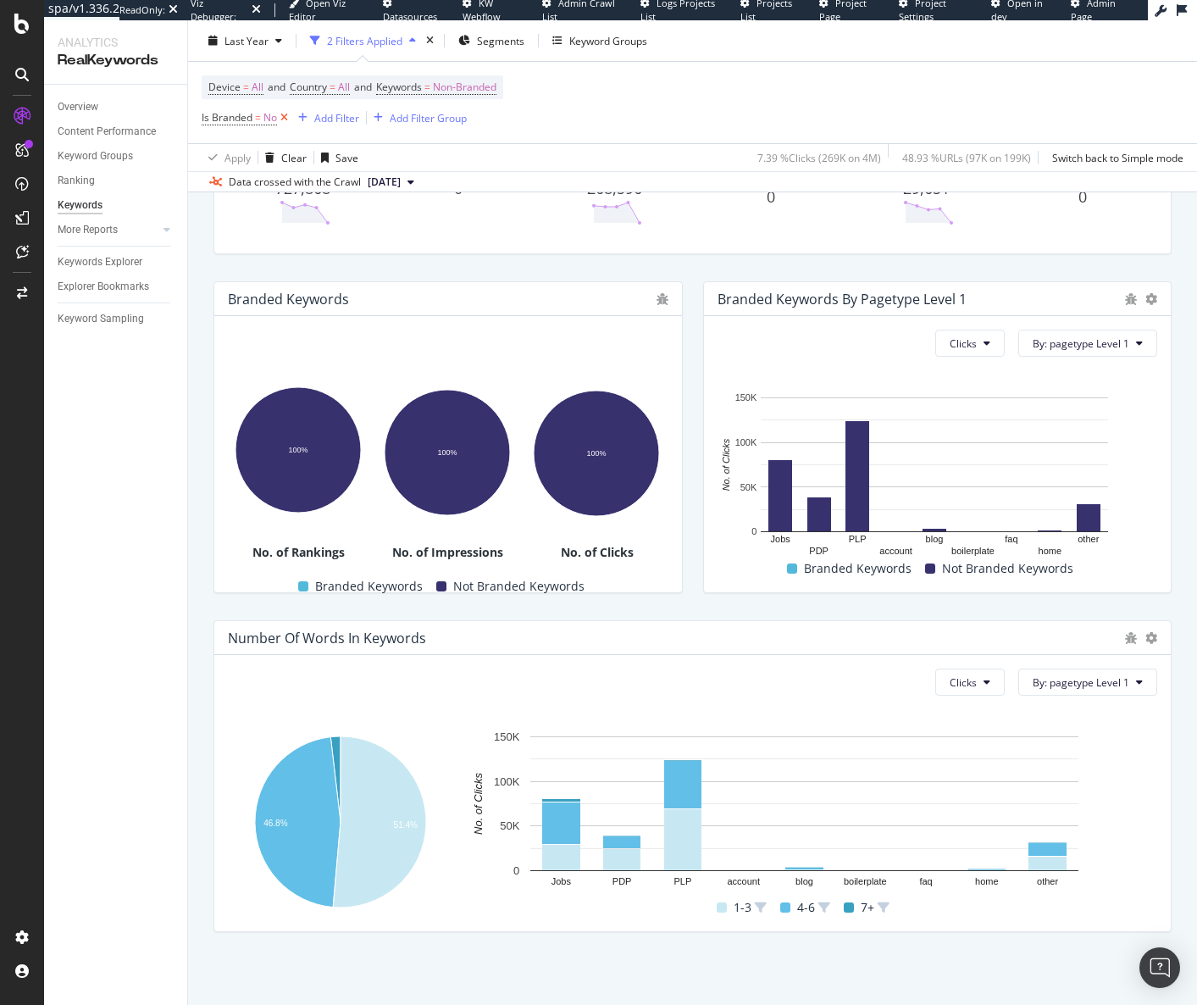
click at [284, 117] on icon at bounding box center [284, 117] width 14 height 17
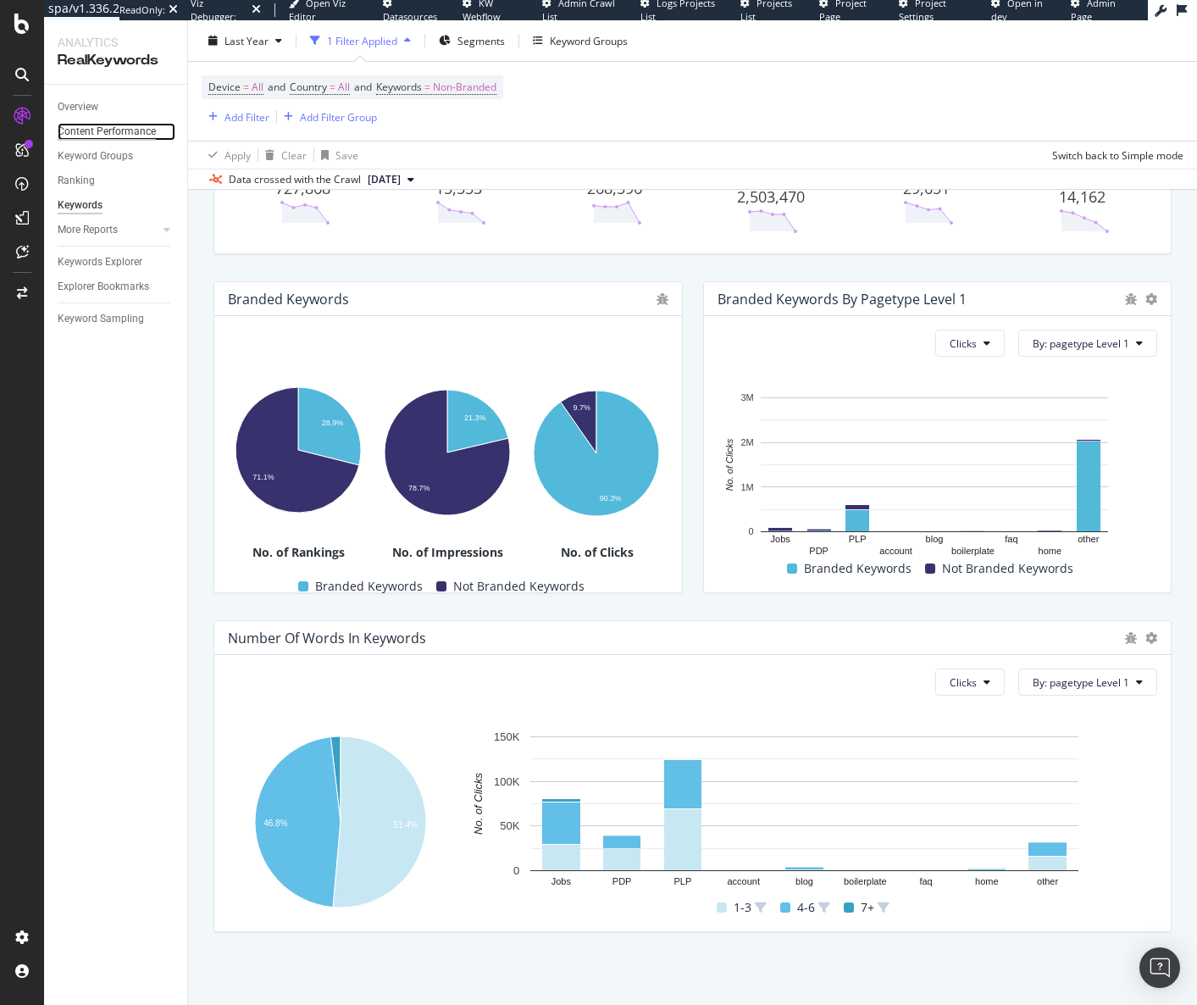
click at [127, 127] on div "Content Performance" at bounding box center [107, 132] width 98 height 18
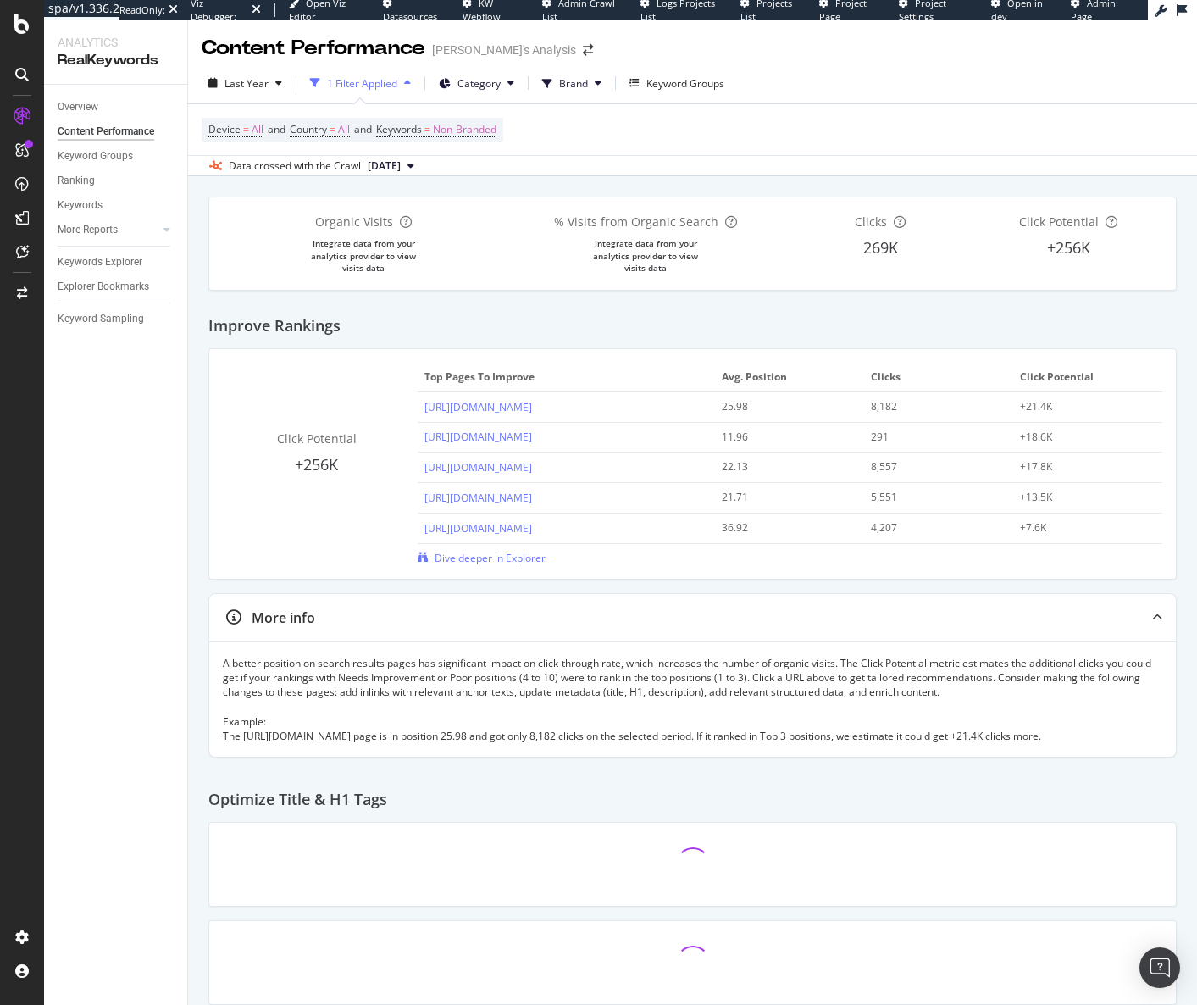
click at [140, 619] on div "Overview Content Performance Keyword Groups Ranking Keywords More Reports Count…" at bounding box center [115, 545] width 143 height 920
